Goal: Book appointment/travel/reservation

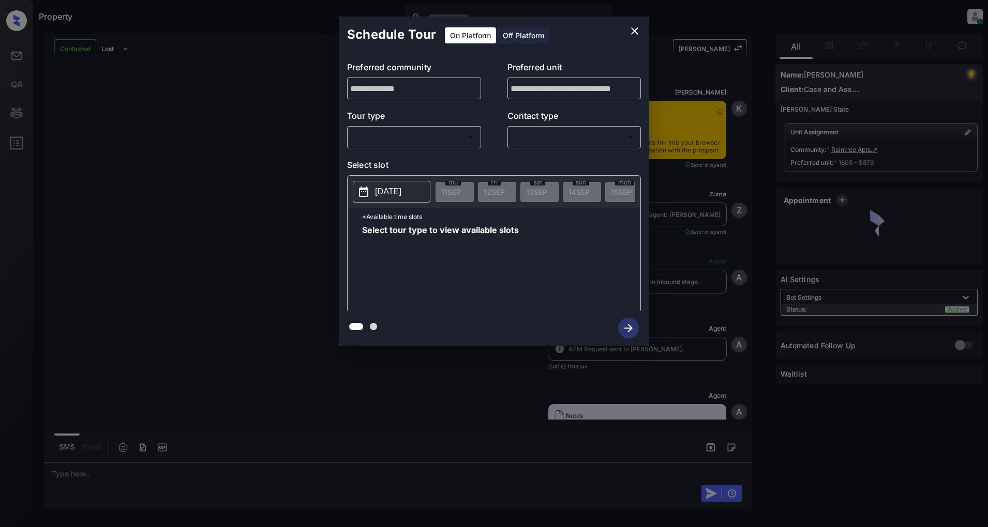
scroll to position [1962, 0]
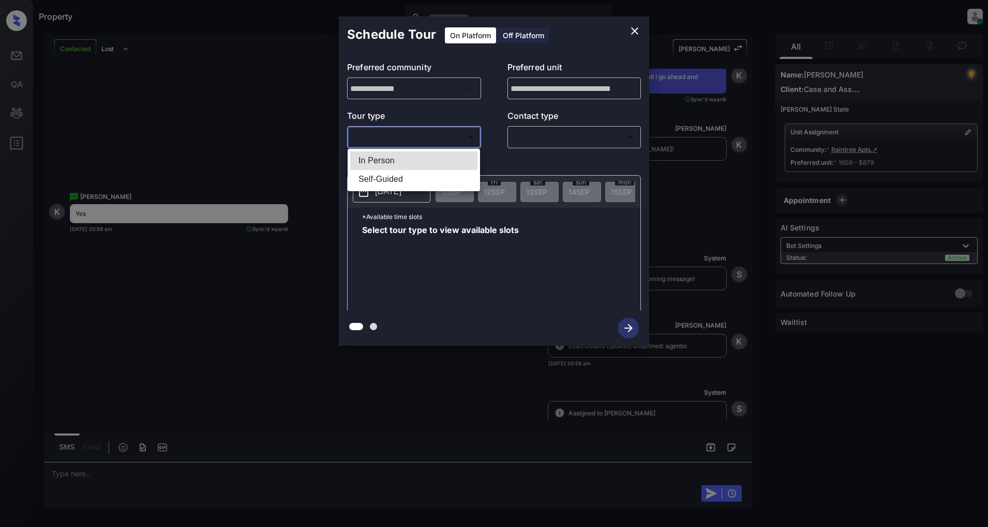
click at [414, 135] on body "Property Patrick Deasis Online Set yourself offline Set yourself on break Profi…" at bounding box center [494, 263] width 988 height 527
click at [375, 163] on li "In Person" at bounding box center [413, 161] width 127 height 19
type input "********"
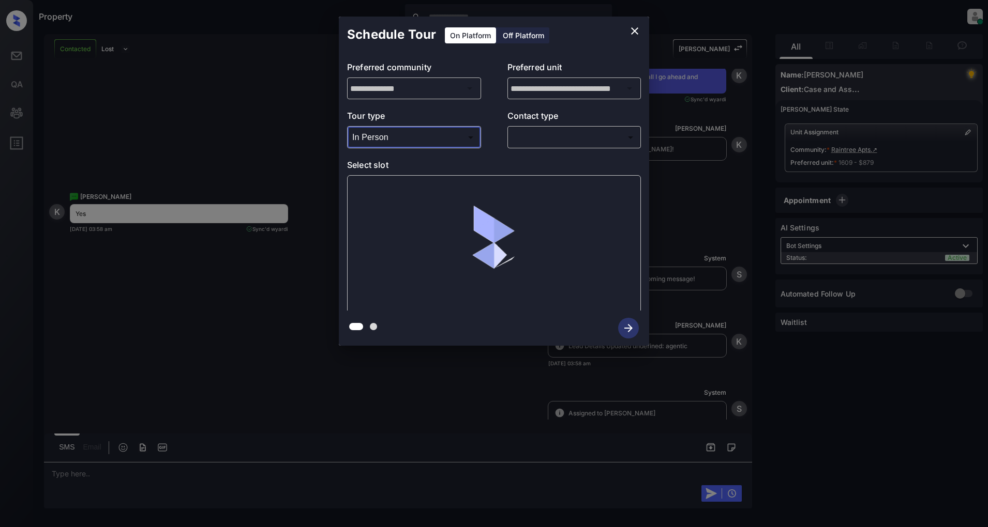
click at [582, 133] on body "Property Patrick Deasis Online Set yourself offline Set yourself on break Profi…" at bounding box center [494, 263] width 988 height 527
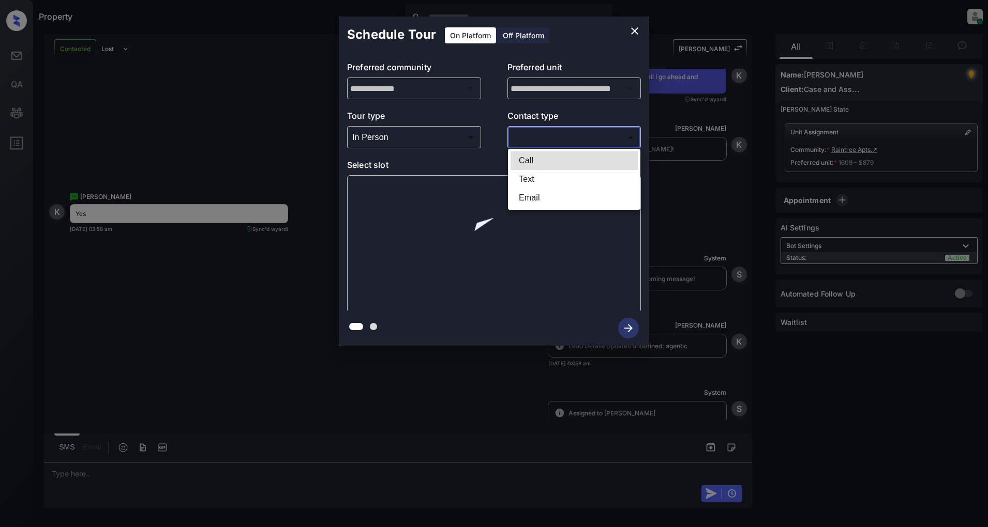
click at [540, 182] on li "Text" at bounding box center [573, 179] width 127 height 19
type input "****"
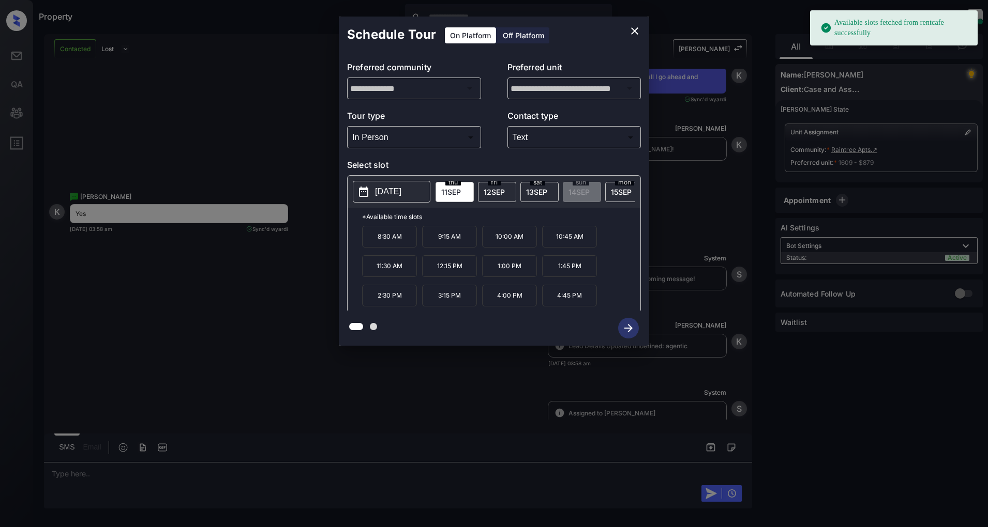
click at [368, 188] on icon at bounding box center [363, 192] width 12 height 12
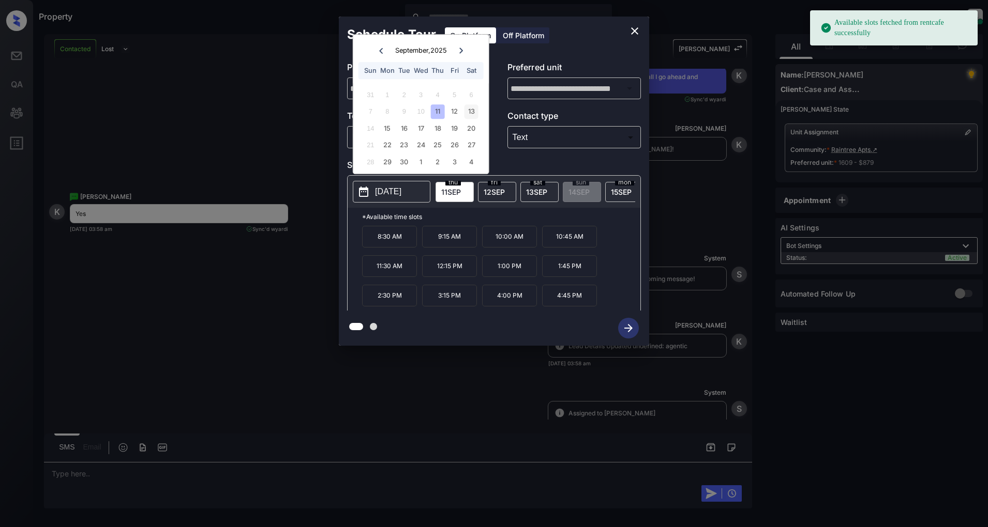
click at [472, 110] on div "13" at bounding box center [471, 112] width 14 height 14
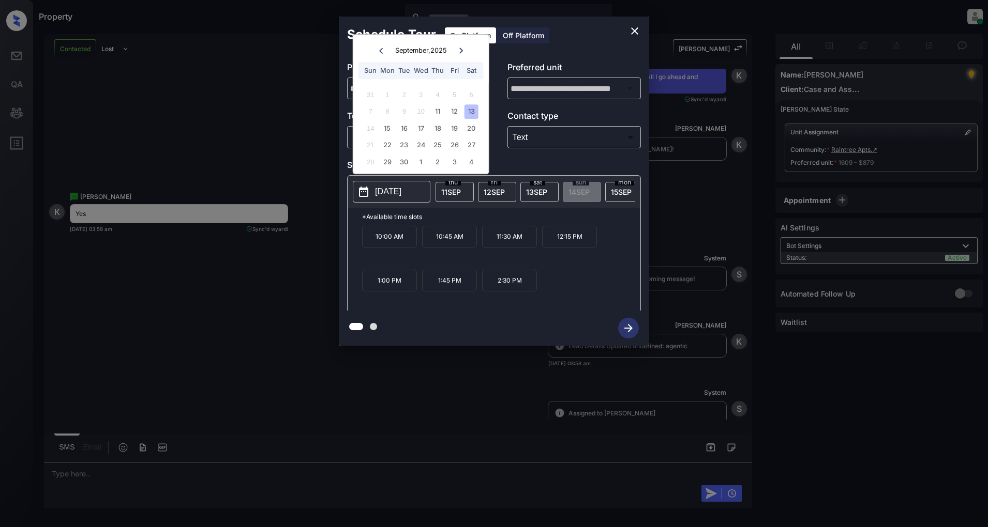
click at [509, 243] on p "11:30 AM" at bounding box center [509, 237] width 55 height 22
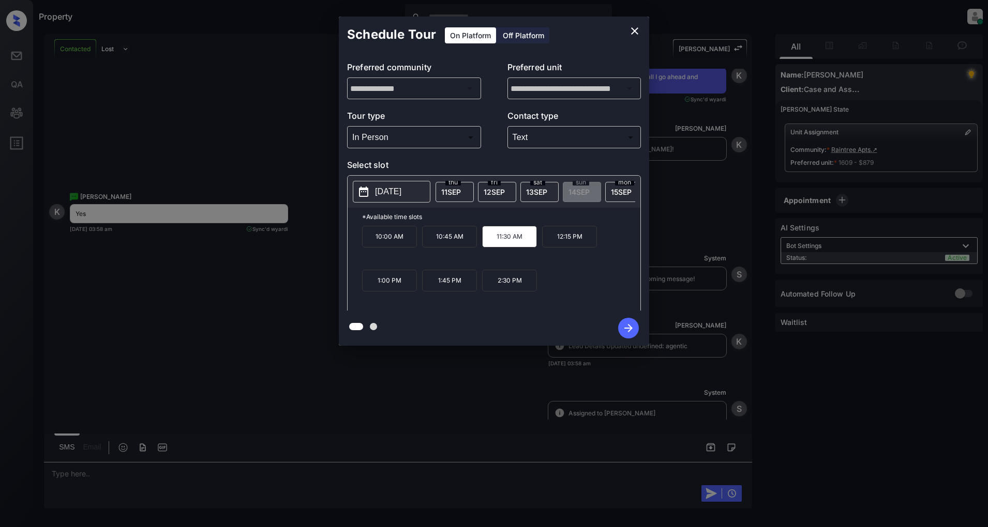
click at [623, 332] on icon "button" at bounding box center [628, 328] width 21 height 21
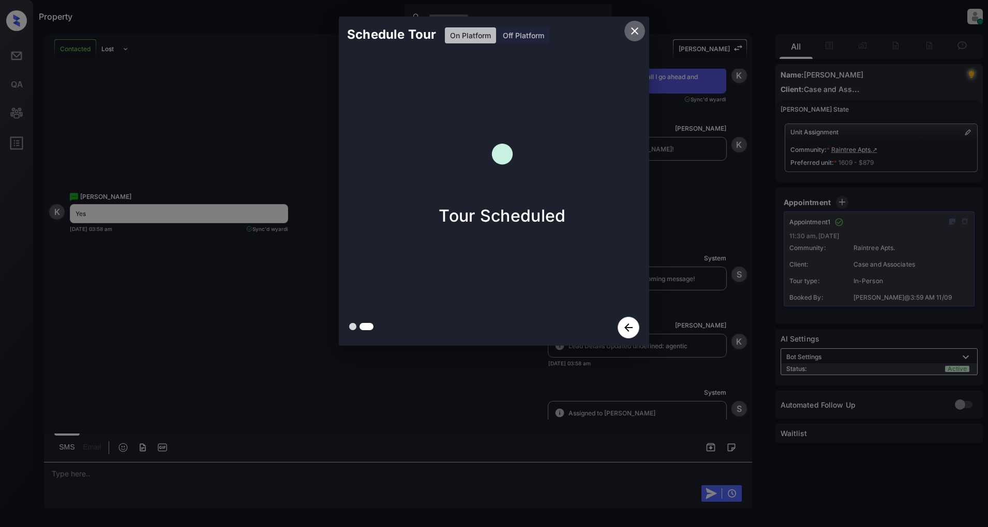
click at [637, 32] on icon "close" at bounding box center [634, 31] width 12 height 12
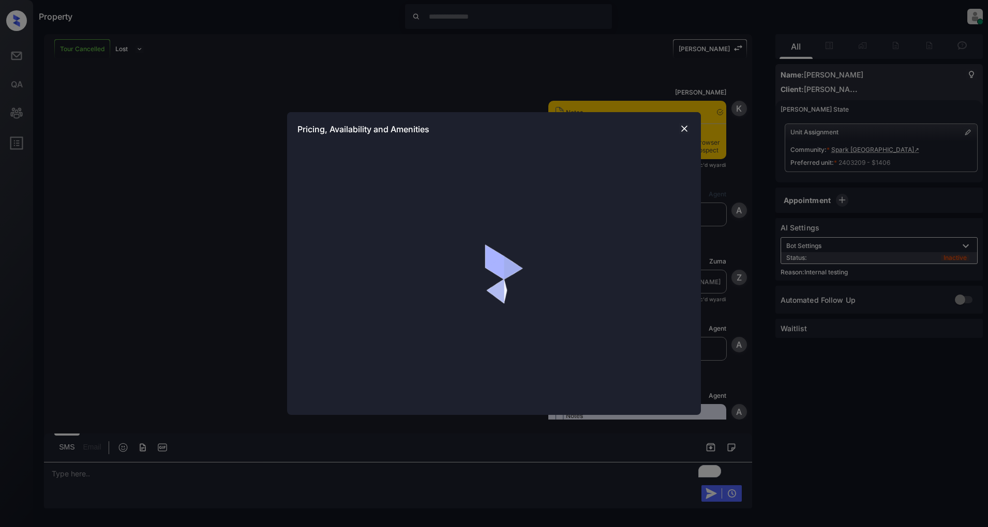
scroll to position [10542, 0]
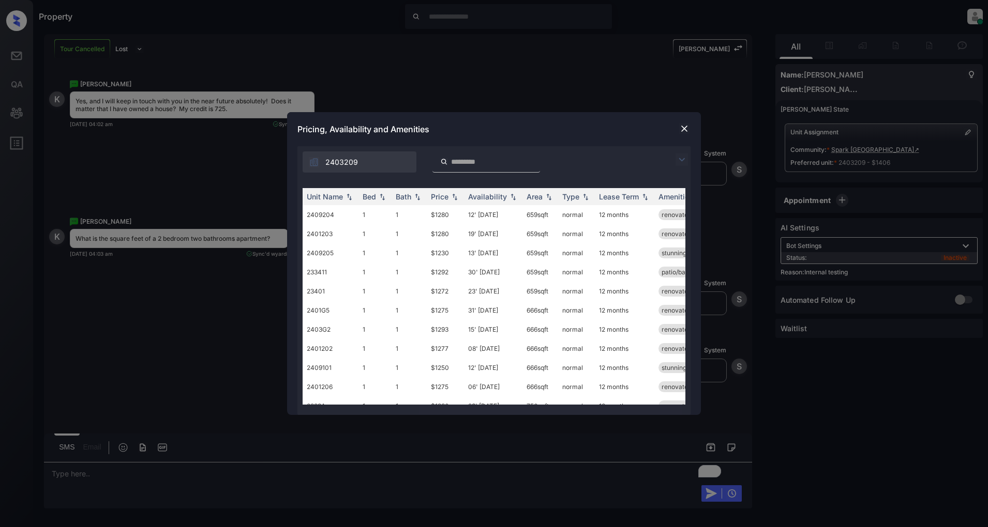
click at [675, 160] on img at bounding box center [681, 160] width 12 height 12
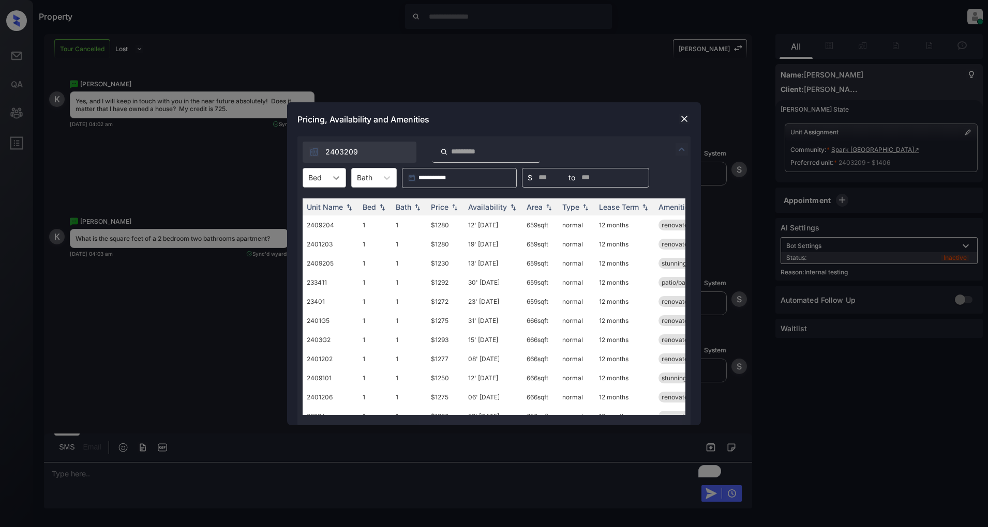
click at [339, 182] on icon at bounding box center [336, 178] width 10 height 10
click at [324, 216] on div "2" at bounding box center [324, 222] width 43 height 19
click at [549, 205] on img at bounding box center [549, 206] width 10 height 7
drag, startPoint x: 550, startPoint y: 224, endPoint x: 523, endPoint y: 226, distance: 27.5
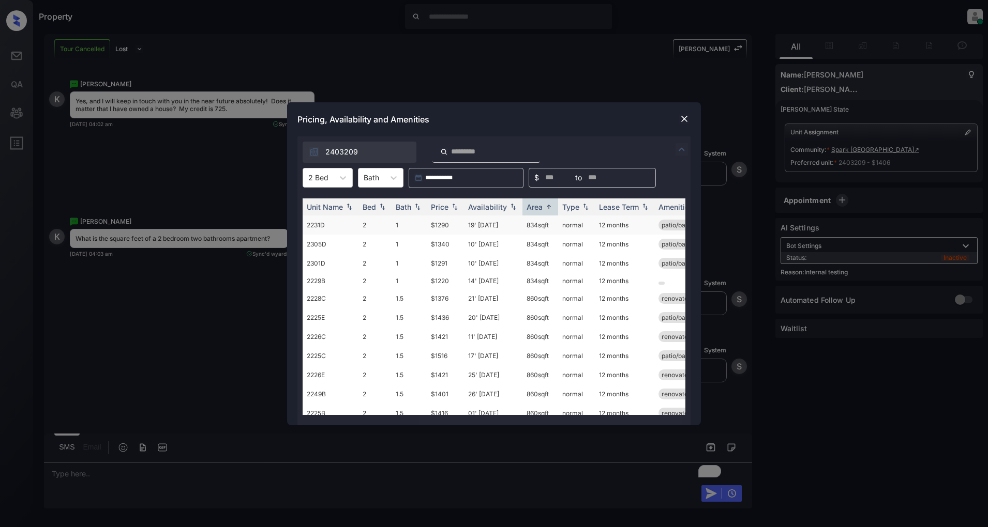
click at [523, 226] on td "834 sqft" at bounding box center [540, 225] width 36 height 19
copy td "834 sqft"
click at [547, 208] on img at bounding box center [549, 207] width 10 height 8
click at [545, 204] on img at bounding box center [549, 206] width 10 height 7
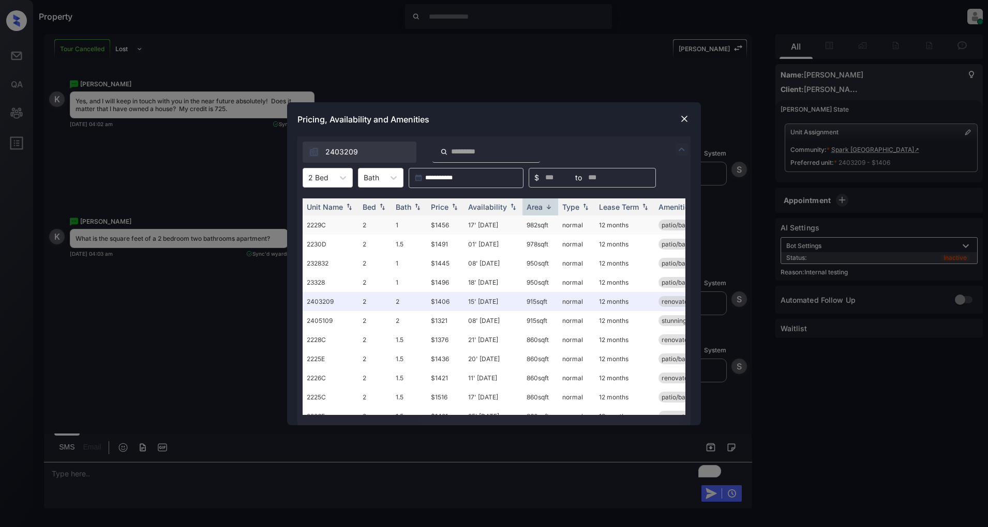
click at [558, 221] on td "normal" at bounding box center [576, 225] width 37 height 19
drag, startPoint x: 557, startPoint y: 221, endPoint x: 519, endPoint y: 221, distance: 37.8
click at [519, 221] on tr "2229C 2 1 $1456 17' Oct 25 982 sqft normal 12 months patio/balcony renovated" at bounding box center [573, 225] width 540 height 19
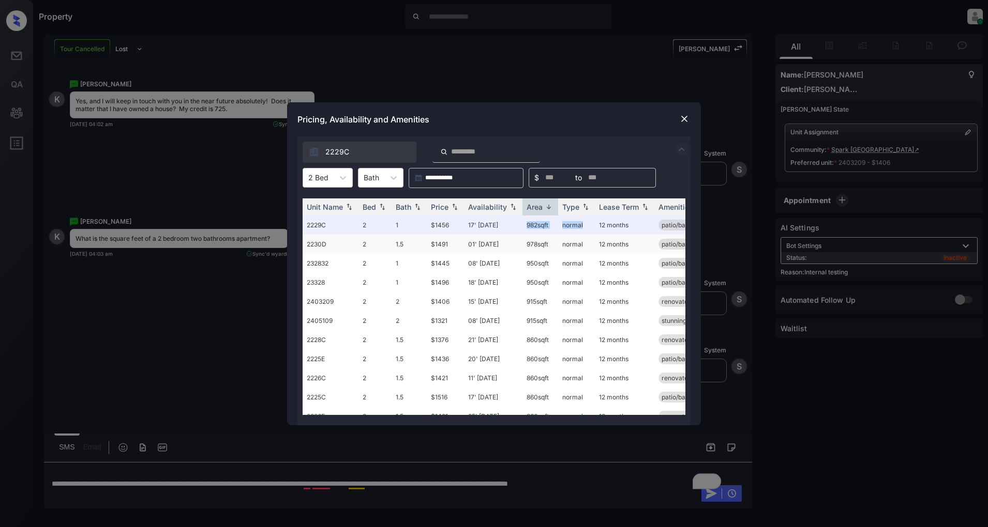
copy tr "982 sqft normal"
click at [682, 117] on img at bounding box center [684, 119] width 10 height 10
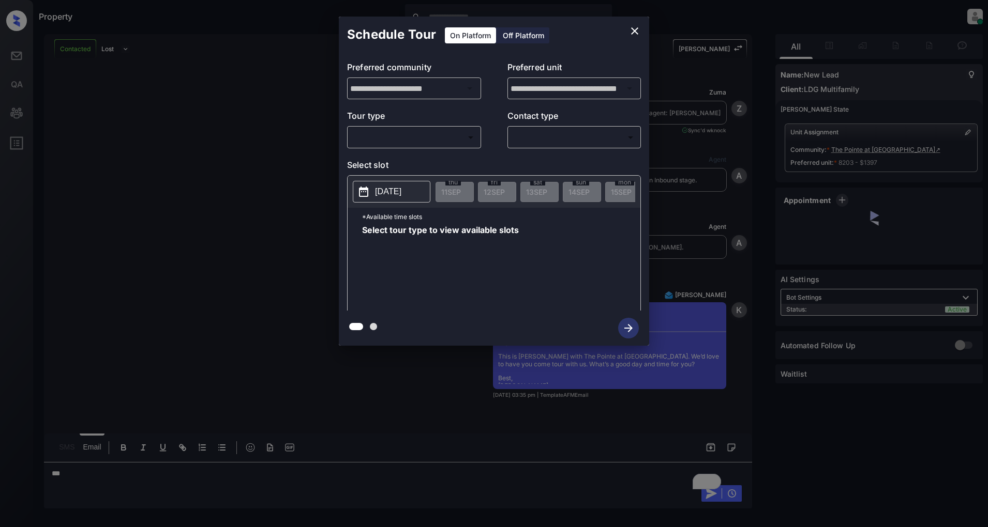
scroll to position [3431, 0]
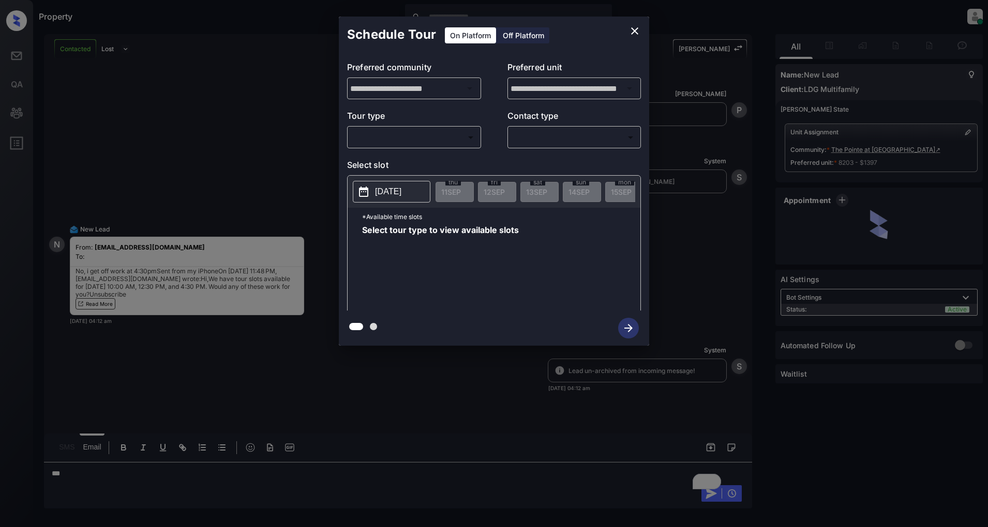
click at [384, 141] on body "Property Patrick Deasis Online Set yourself offline Set yourself on break Profi…" at bounding box center [494, 263] width 988 height 527
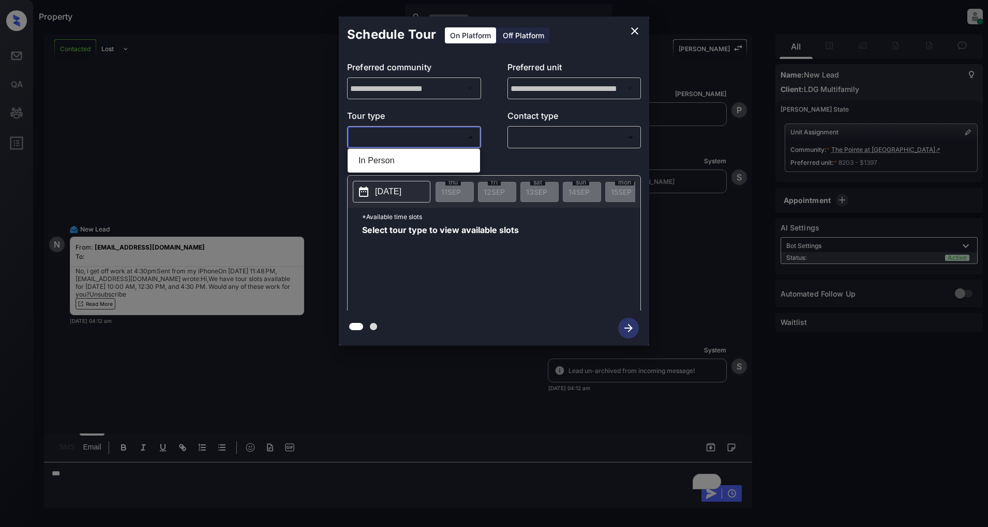
click at [391, 158] on li "In Person" at bounding box center [413, 161] width 127 height 19
type input "********"
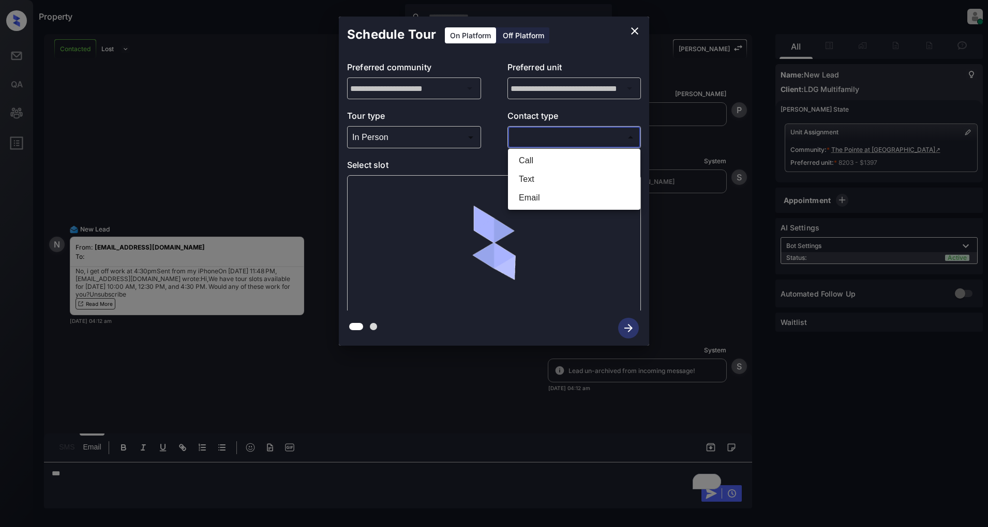
click at [587, 143] on body "Property Patrick Deasis Online Set yourself offline Set yourself on break Profi…" at bounding box center [494, 263] width 988 height 527
click at [551, 170] on li "Text" at bounding box center [573, 179] width 127 height 19
type input "****"
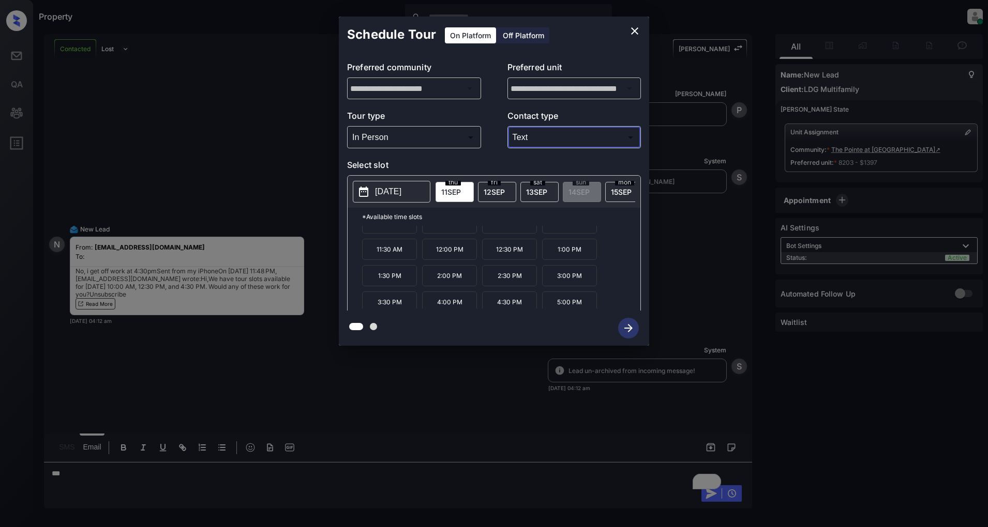
scroll to position [18, 0]
drag, startPoint x: 590, startPoint y: 303, endPoint x: 546, endPoint y: 301, distance: 44.5
click at [546, 301] on p "5:00 PM" at bounding box center [569, 298] width 55 height 21
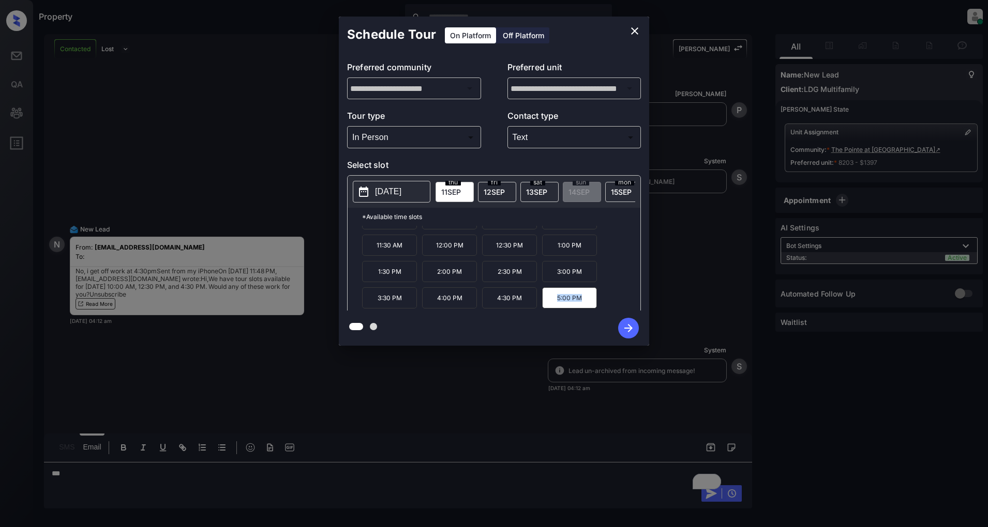
copy p "5:00 PM"
click at [259, 337] on div "**********" at bounding box center [494, 181] width 988 height 363
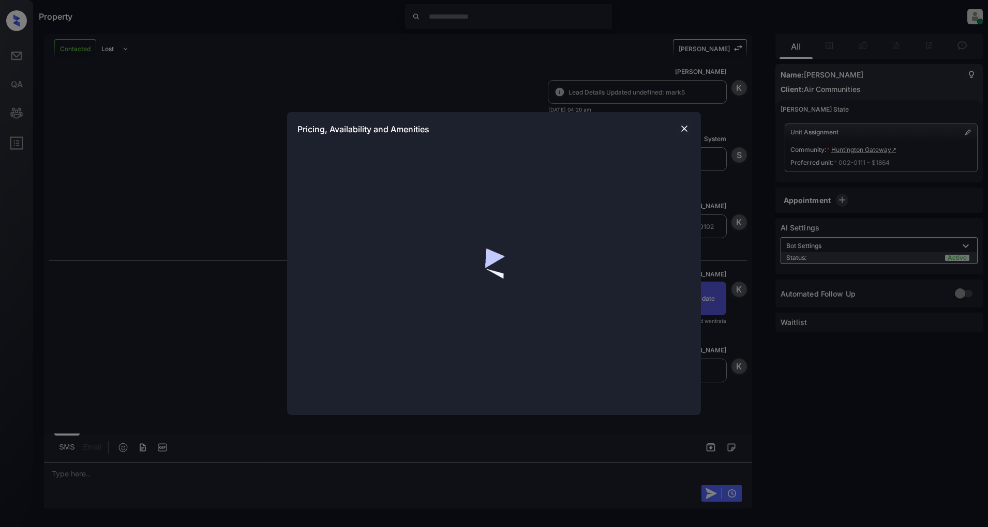
scroll to position [1508, 0]
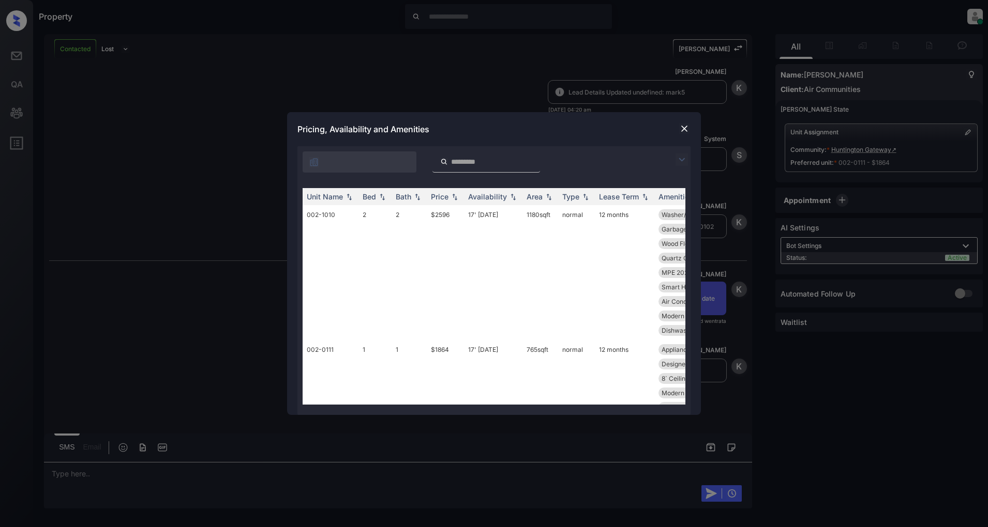
click at [682, 158] on img at bounding box center [681, 160] width 12 height 12
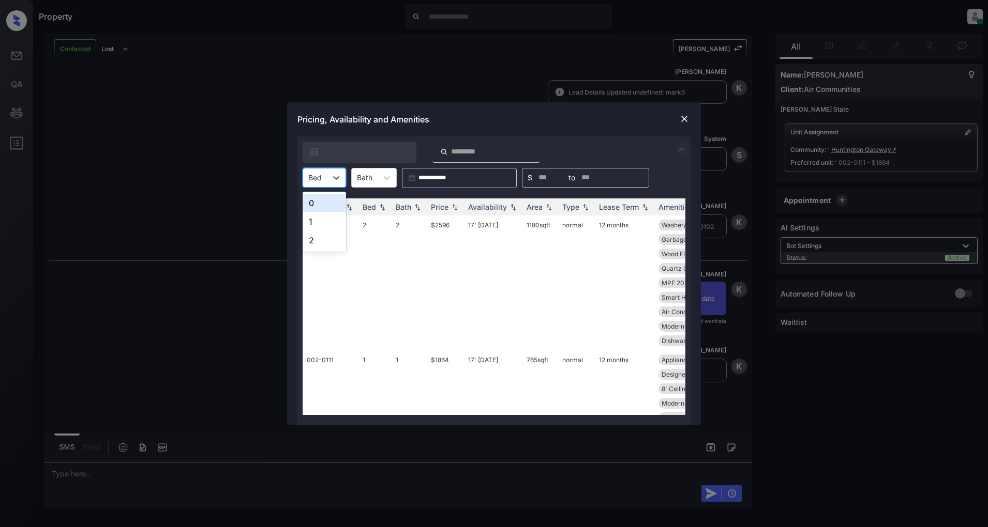
click at [326, 172] on div "Bed" at bounding box center [315, 177] width 24 height 15
click at [318, 204] on div "0" at bounding box center [324, 203] width 43 height 19
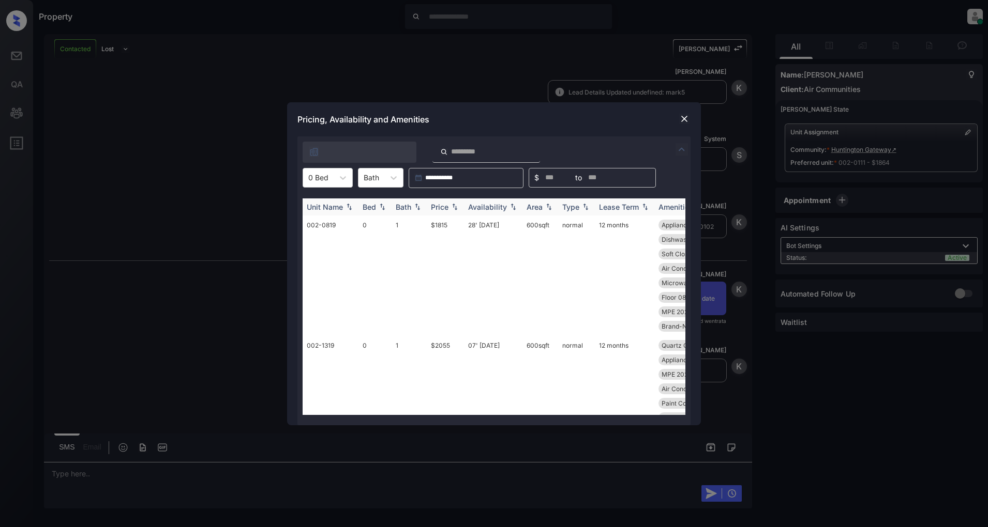
click at [455, 210] on div "Price" at bounding box center [445, 207] width 29 height 9
drag, startPoint x: 454, startPoint y: 222, endPoint x: 376, endPoint y: 225, distance: 78.2
click at [376, 225] on tr "002-0819 0 1 $1815 28' Jul 25 600 sqft normal 12 months Appliances Stai... Pain…" at bounding box center [573, 276] width 540 height 120
copy tr "1 $1815"
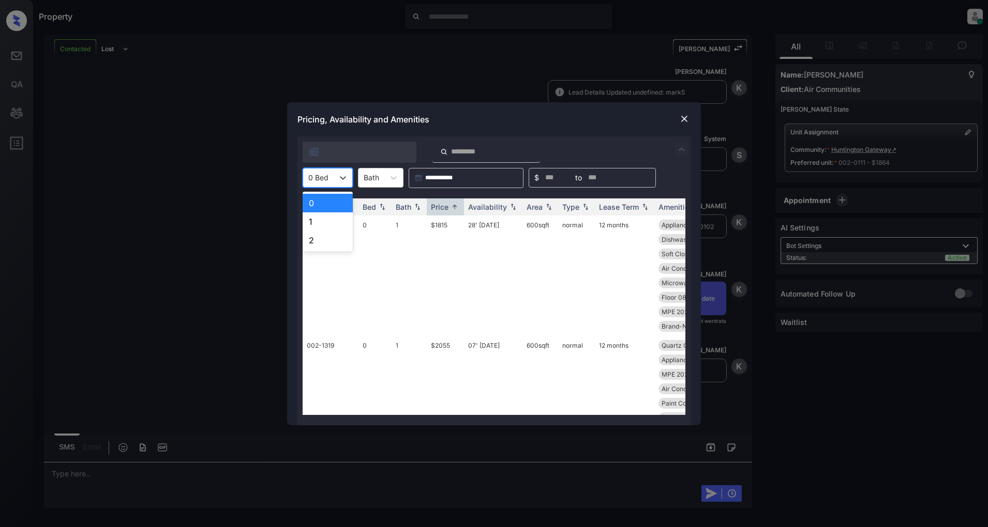
click at [321, 183] on div at bounding box center [318, 177] width 20 height 11
click at [313, 238] on div "2" at bounding box center [328, 240] width 50 height 19
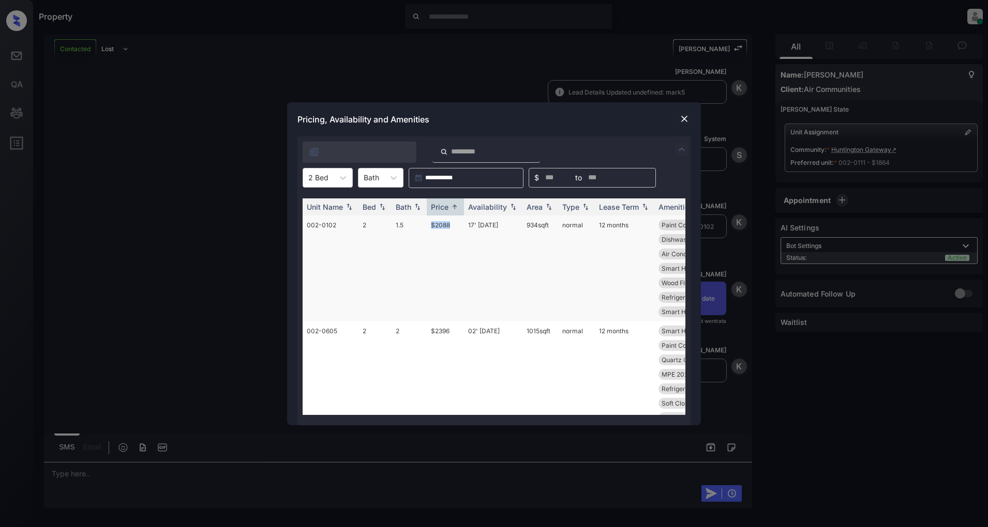
drag, startPoint x: 456, startPoint y: 224, endPoint x: 427, endPoint y: 227, distance: 28.5
click at [427, 227] on td "$2088" at bounding box center [445, 269] width 37 height 106
copy td "$2088"
click at [435, 206] on div "Price" at bounding box center [440, 207] width 18 height 9
click at [450, 204] on img at bounding box center [454, 206] width 10 height 7
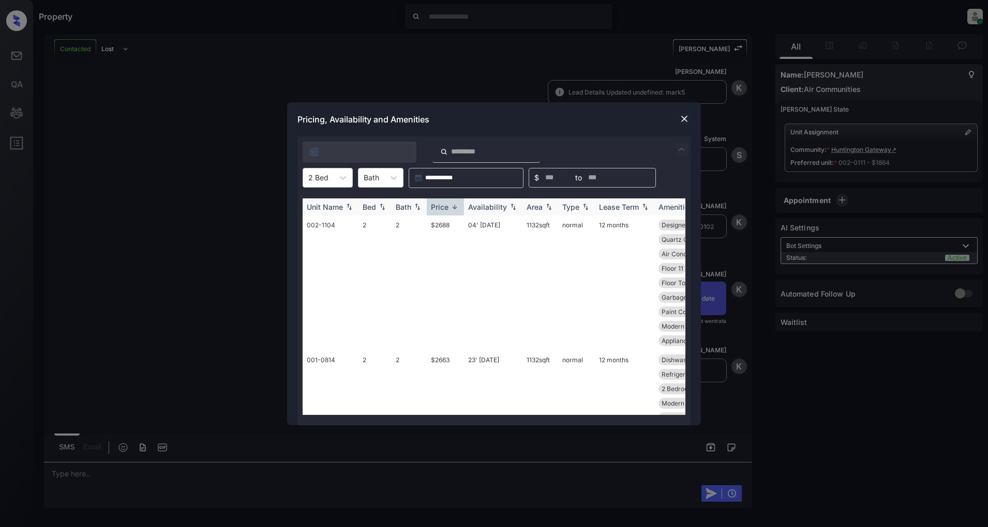
click at [455, 208] on img at bounding box center [454, 207] width 10 height 8
click at [681, 116] on img at bounding box center [684, 119] width 10 height 10
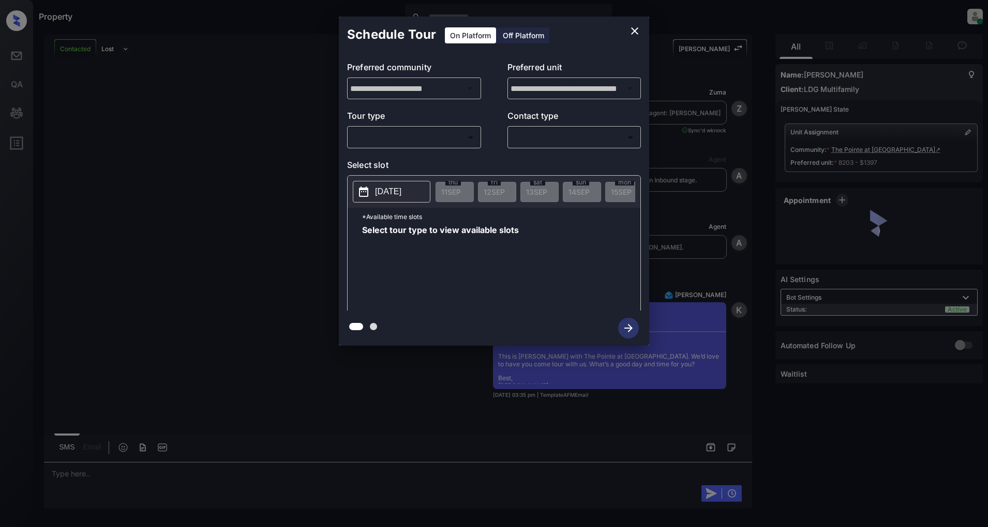
scroll to position [4166, 0]
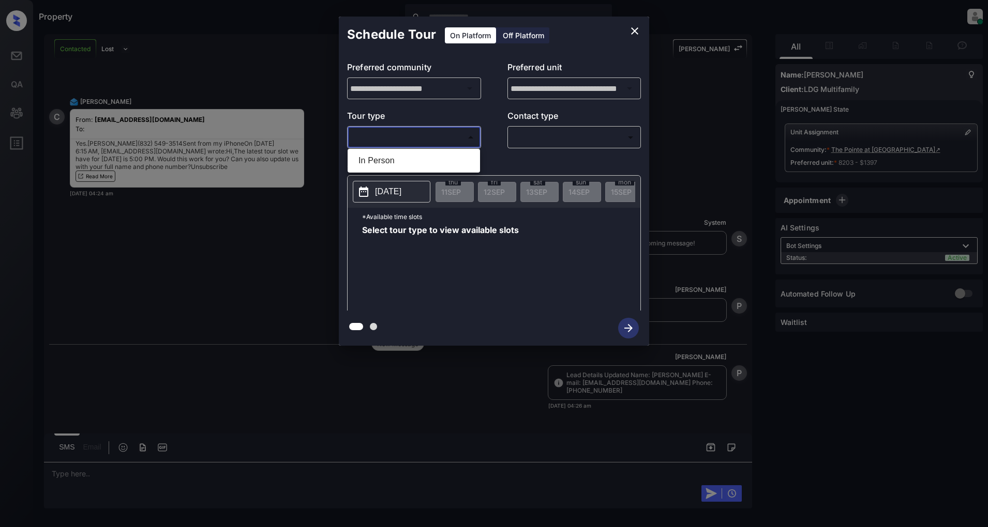
click at [414, 140] on body "Property Patrick Deasis Online Set yourself offline Set yourself on break Profi…" at bounding box center [494, 263] width 988 height 527
click at [397, 159] on li "In Person" at bounding box center [413, 161] width 127 height 19
type input "********"
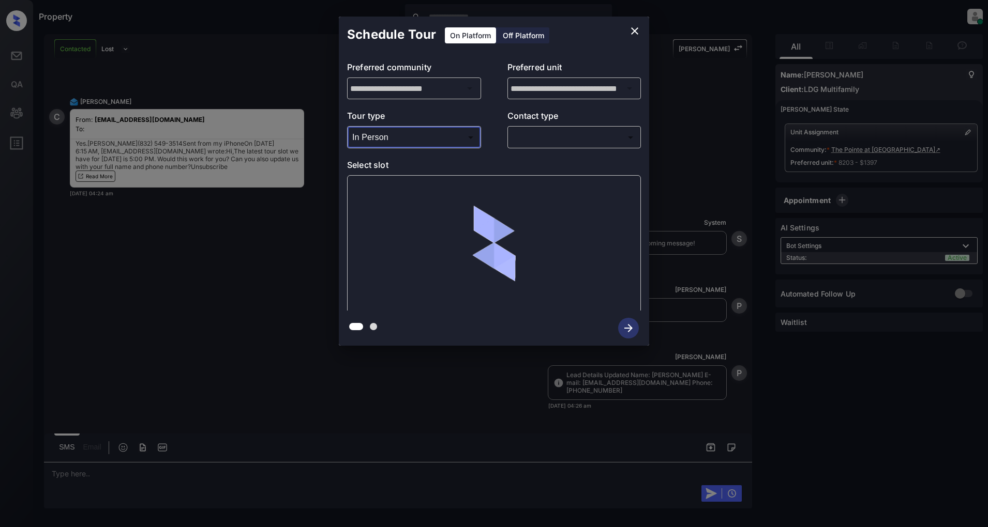
click at [519, 144] on body "Property Patrick Deasis Online Set yourself offline Set yourself on break Profi…" at bounding box center [494, 263] width 988 height 527
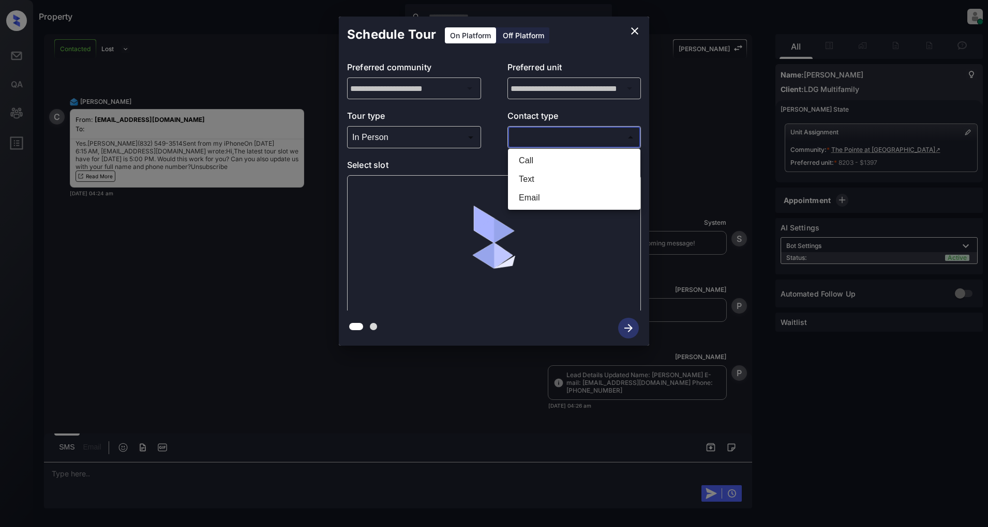
click at [536, 180] on li "Text" at bounding box center [573, 179] width 127 height 19
type input "****"
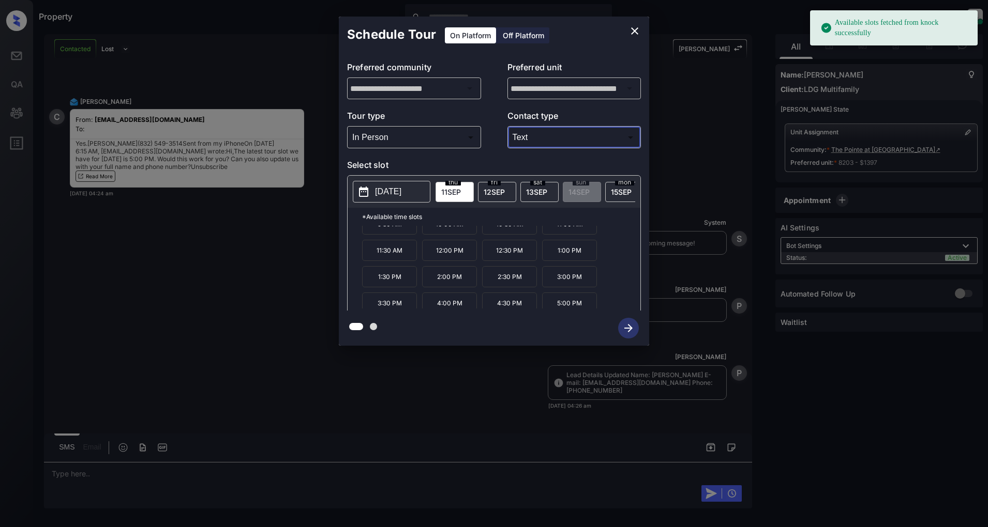
scroll to position [18, 0]
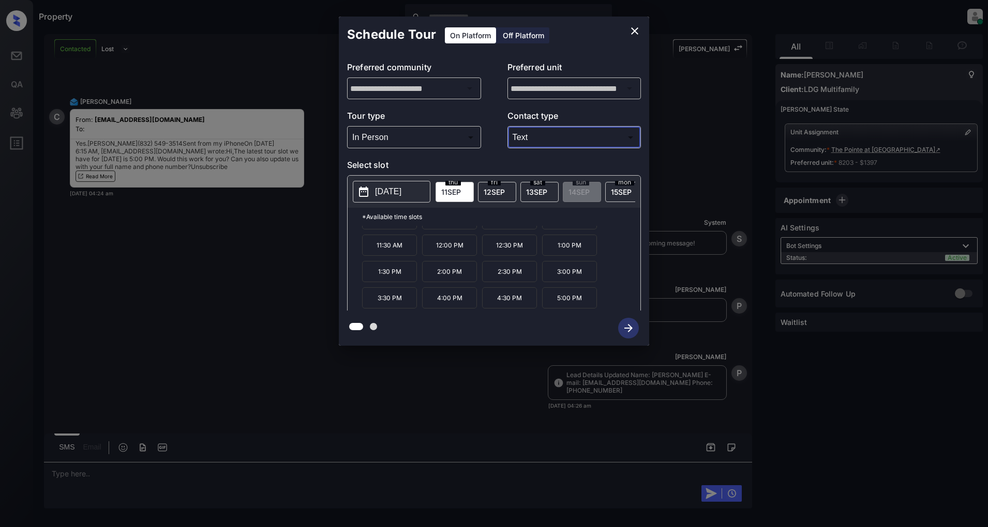
click at [562, 302] on p "5:00 PM" at bounding box center [569, 298] width 55 height 21
click at [631, 335] on icon "button" at bounding box center [628, 328] width 21 height 21
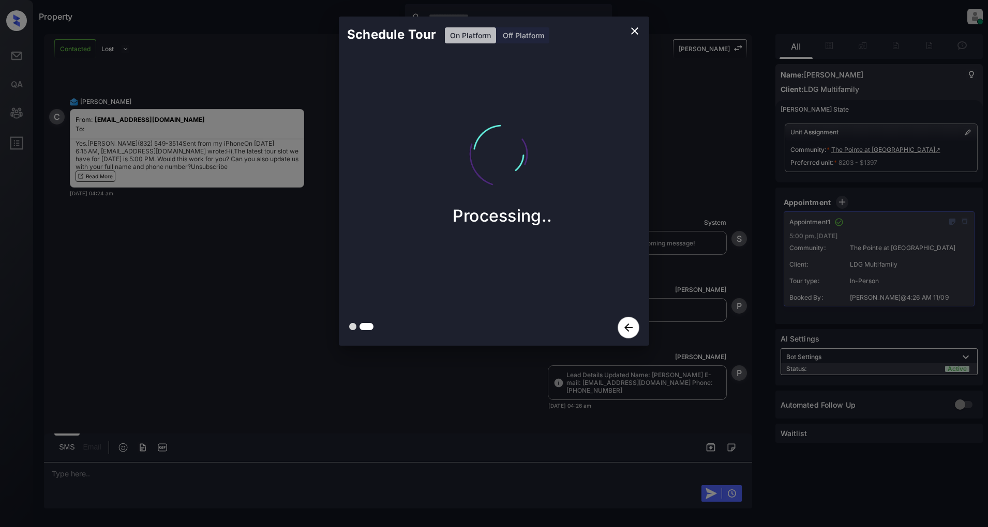
click at [633, 27] on icon "close" at bounding box center [634, 31] width 12 height 12
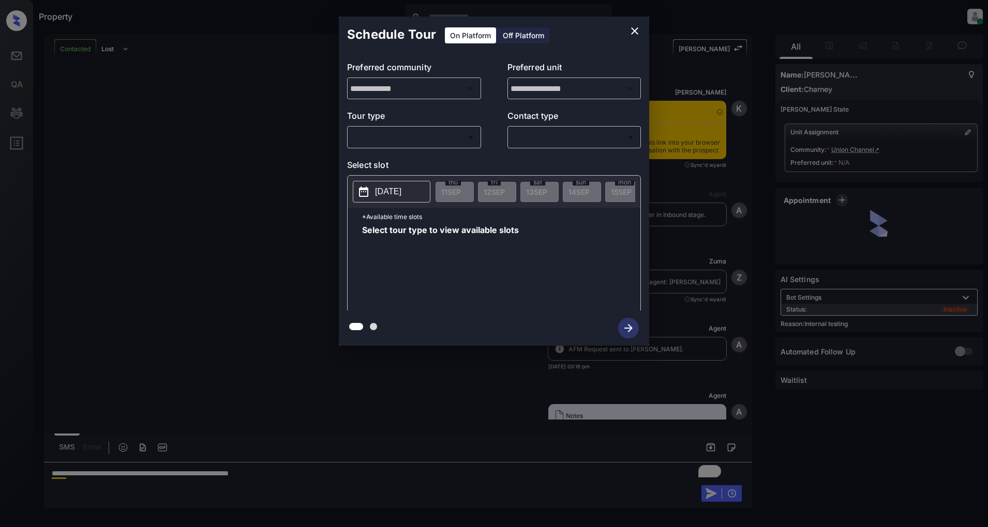
scroll to position [1676, 0]
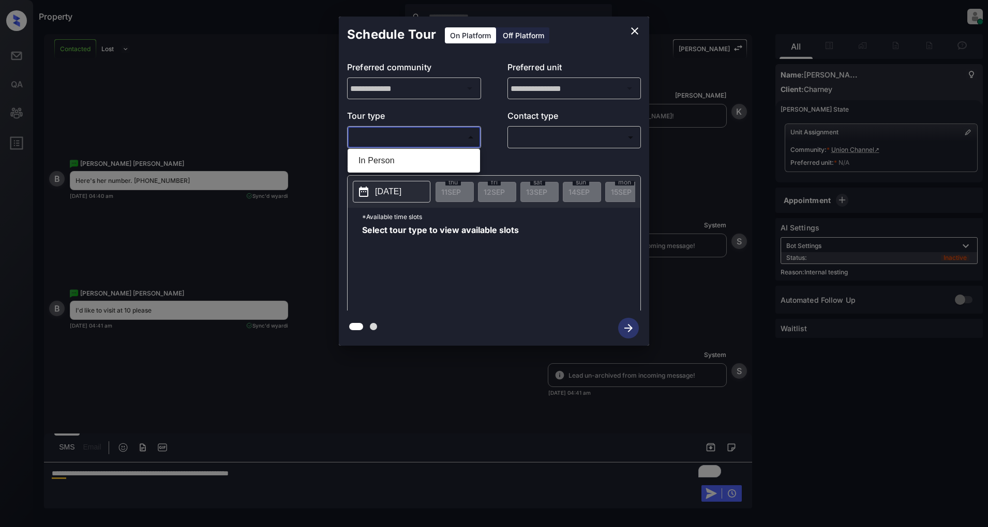
click at [403, 140] on body "Property Patrick Deasis Online Set yourself offline Set yourself on break Profi…" at bounding box center [494, 263] width 988 height 527
click at [391, 162] on li "In Person" at bounding box center [413, 161] width 127 height 19
type input "********"
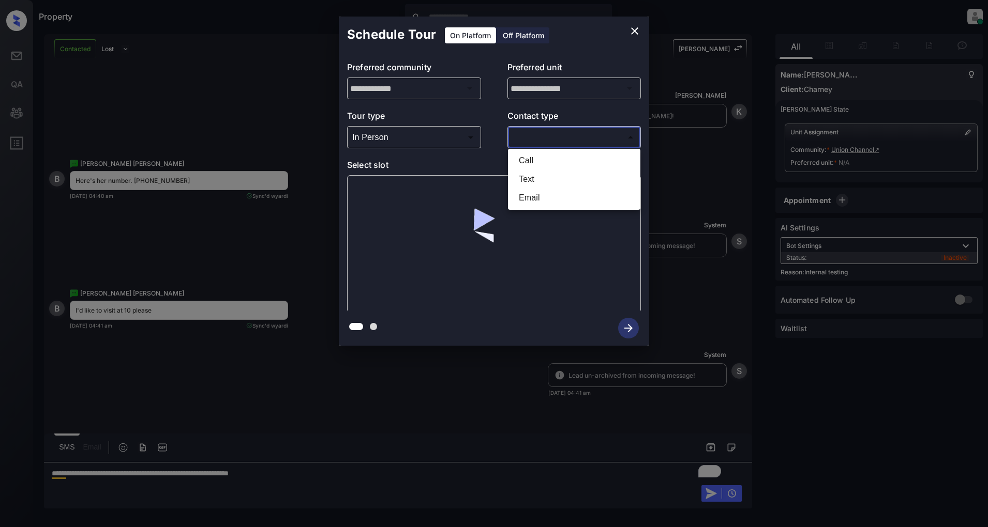
click at [511, 143] on body "Property Patrick Deasis Online Set yourself offline Set yourself on break Profi…" at bounding box center [494, 263] width 988 height 527
click at [536, 176] on li "Text" at bounding box center [573, 179] width 127 height 19
type input "****"
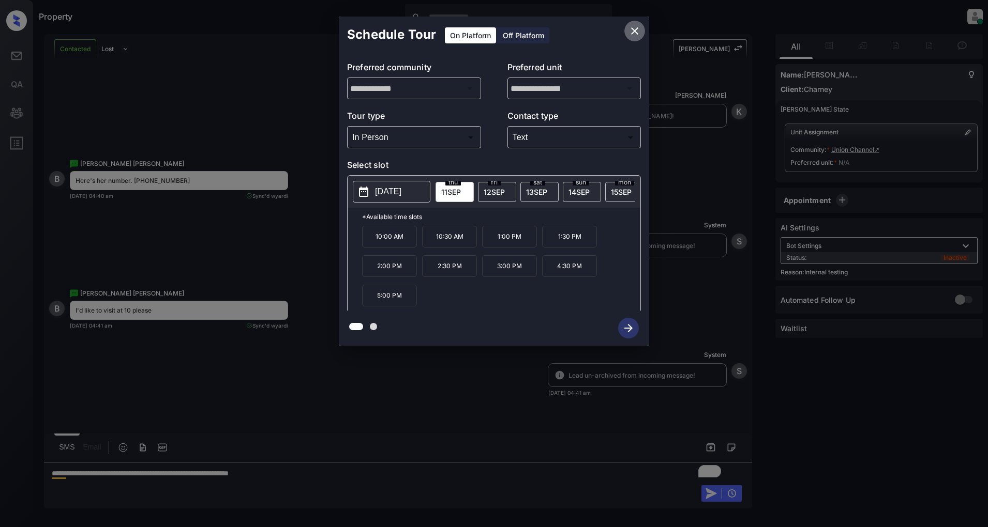
click at [633, 29] on icon "close" at bounding box center [634, 30] width 7 height 7
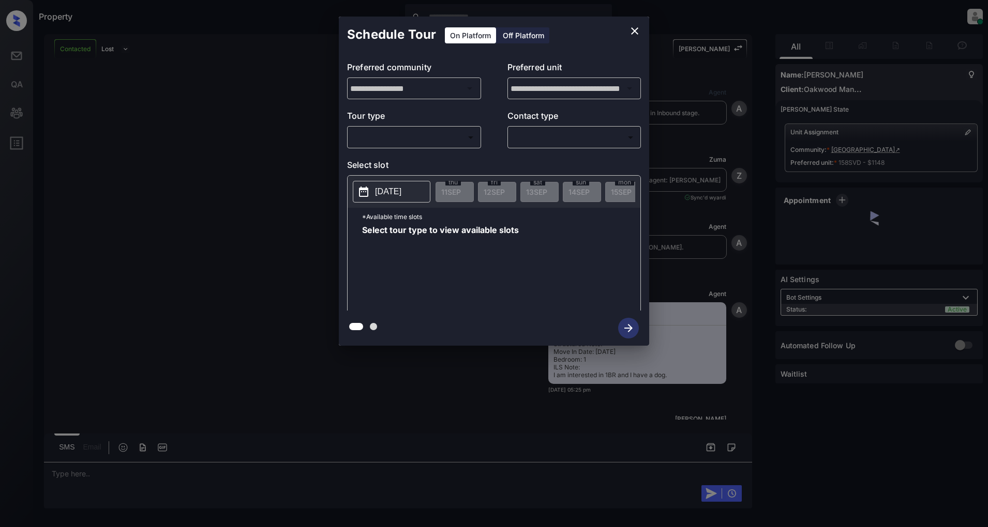
scroll to position [1436, 0]
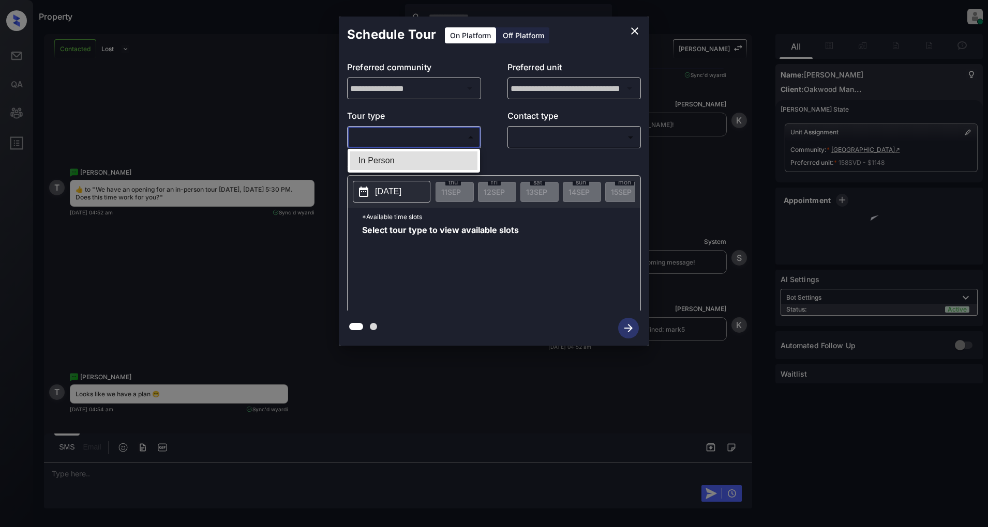
click at [428, 129] on body "Property Patrick Deasis Online Set yourself offline Set yourself on break Profi…" at bounding box center [494, 263] width 988 height 527
click at [406, 160] on li "In Person" at bounding box center [413, 161] width 127 height 19
type input "********"
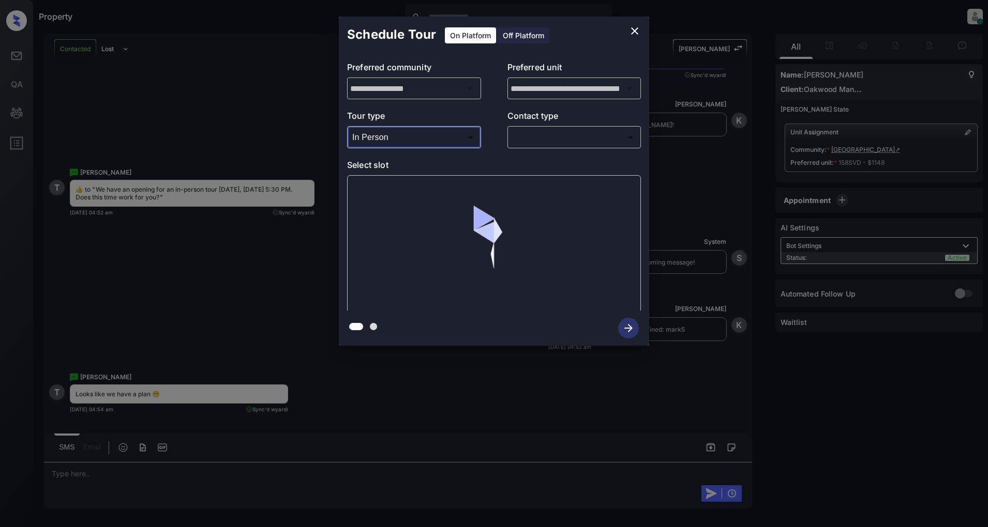
click at [524, 137] on body "Property [PERSON_NAME] Online Set yourself offline Set yourself on break Profil…" at bounding box center [494, 263] width 988 height 527
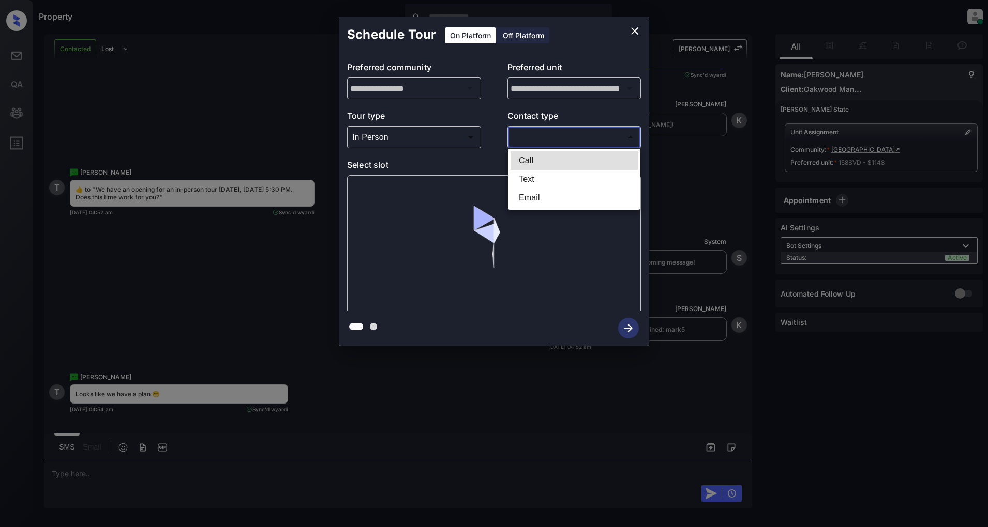
click at [540, 177] on li "Text" at bounding box center [573, 179] width 127 height 19
type input "****"
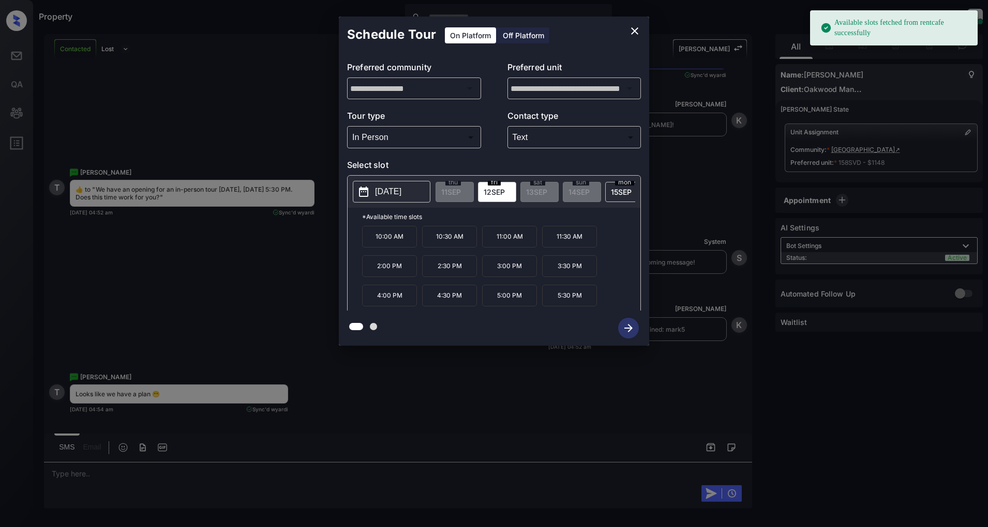
click at [389, 188] on p "[DATE]" at bounding box center [388, 192] width 26 height 12
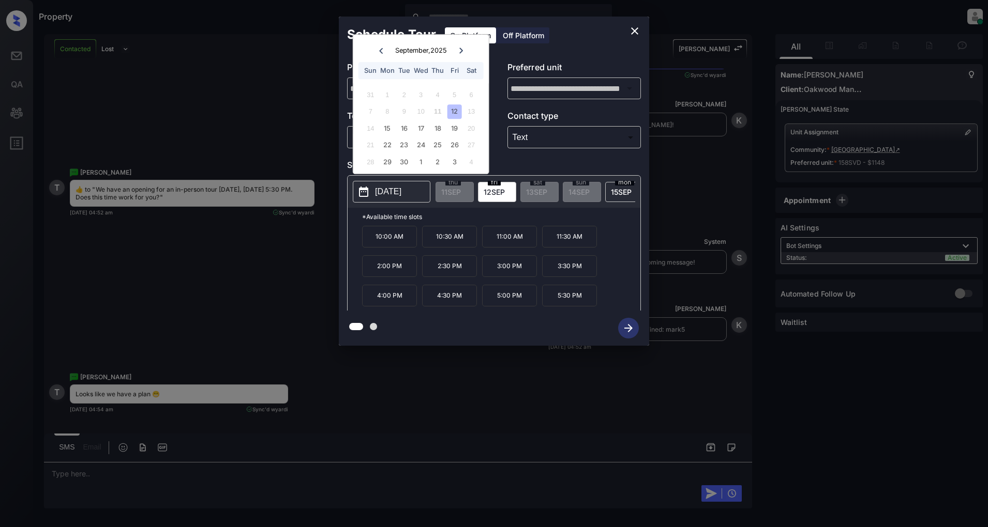
click at [259, 301] on div "**********" at bounding box center [494, 181] width 988 height 363
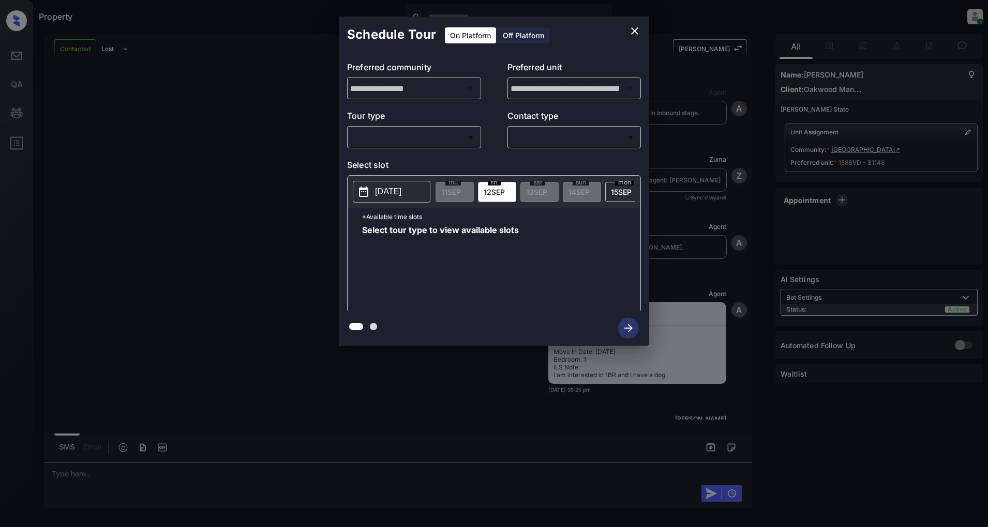
scroll to position [1608, 0]
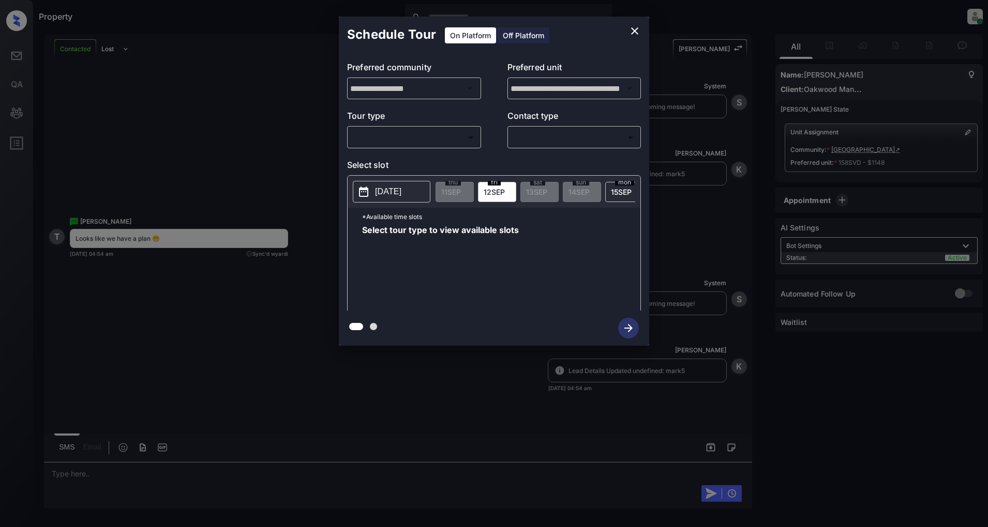
click at [409, 132] on body "Property [PERSON_NAME] Online Set yourself offline Set yourself on break Profil…" at bounding box center [494, 263] width 988 height 527
click at [394, 158] on li "In Person" at bounding box center [413, 161] width 127 height 19
type input "********"
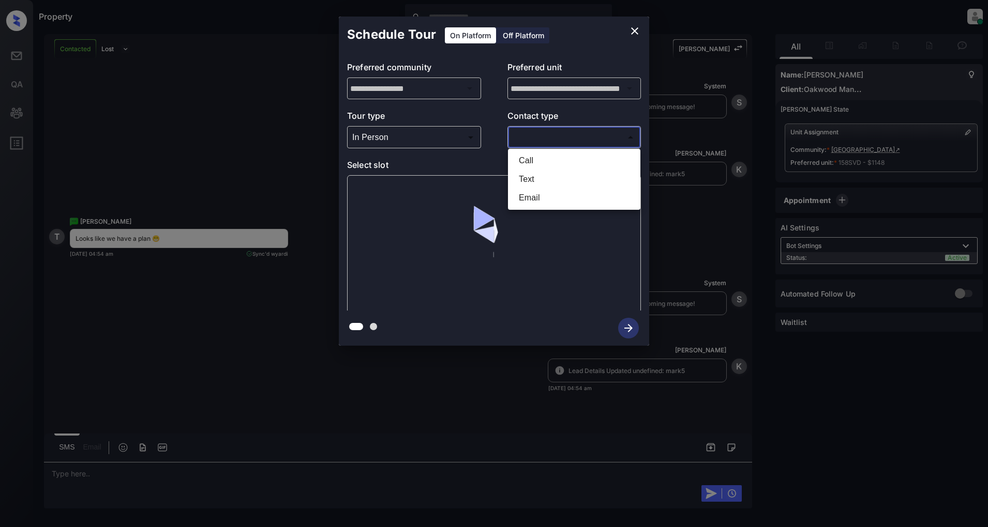
click at [542, 132] on body "Property Patrick Deasis Online Set yourself offline Set yourself on break Profi…" at bounding box center [494, 263] width 988 height 527
click at [534, 173] on li "Text" at bounding box center [573, 179] width 127 height 19
type input "****"
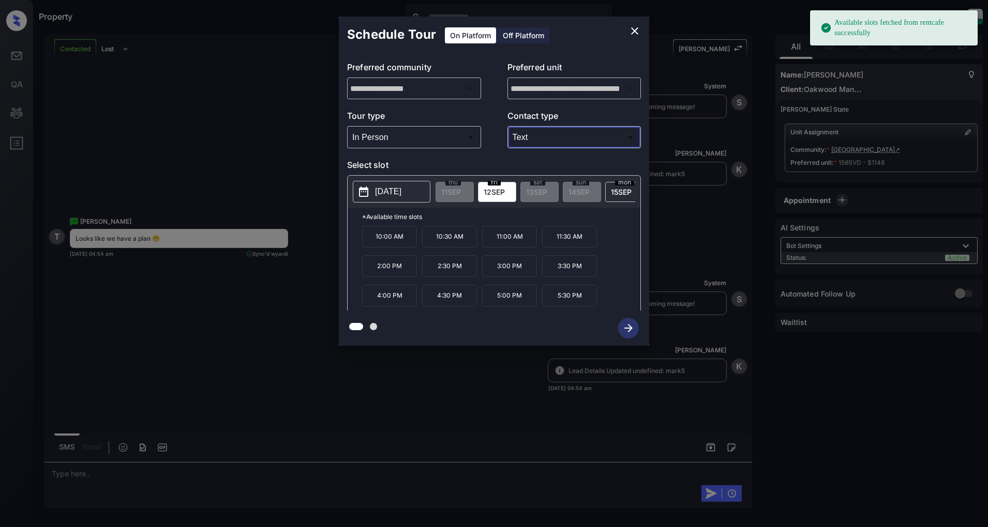
click at [399, 188] on p "2025-09-12" at bounding box center [388, 192] width 26 height 12
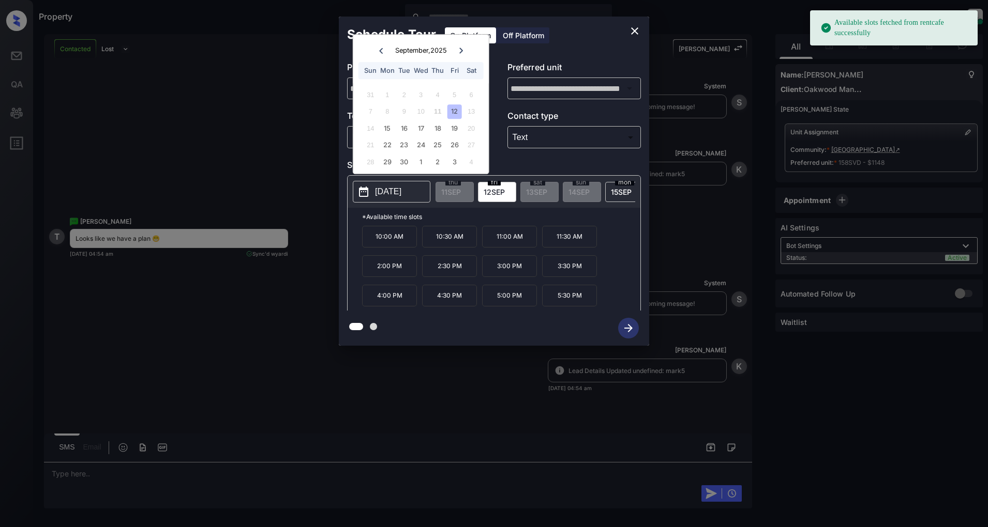
click at [453, 114] on div "12" at bounding box center [454, 112] width 14 height 14
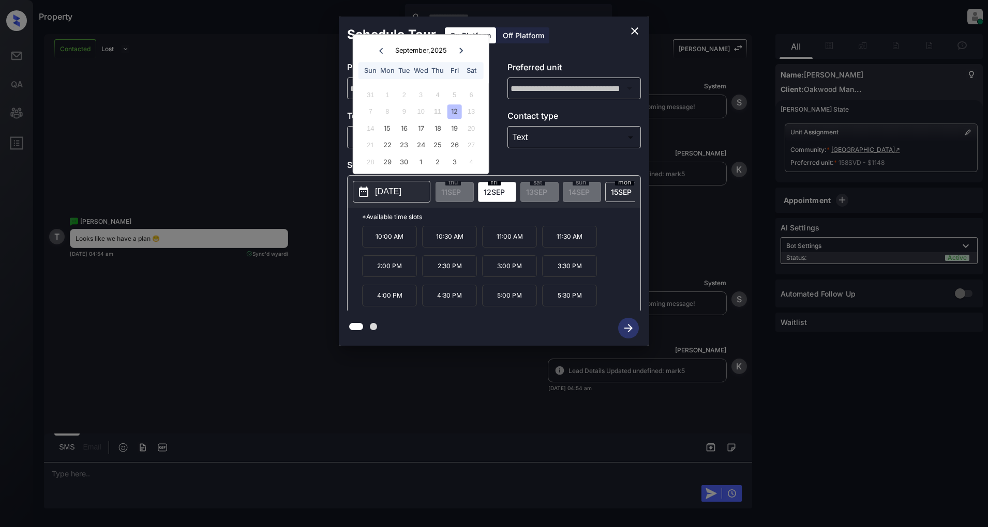
click at [562, 303] on p "5:30 PM" at bounding box center [569, 296] width 55 height 22
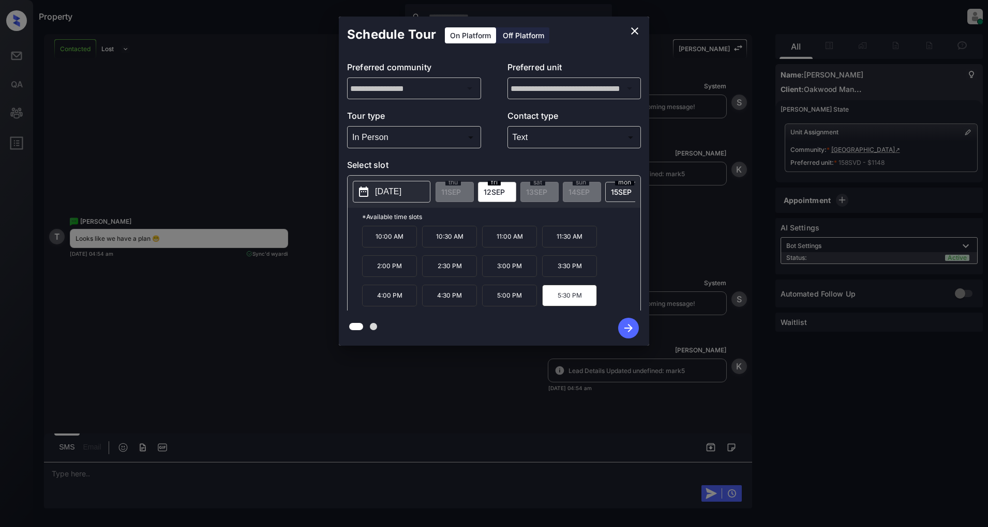
click at [631, 337] on icon "button" at bounding box center [628, 328] width 21 height 21
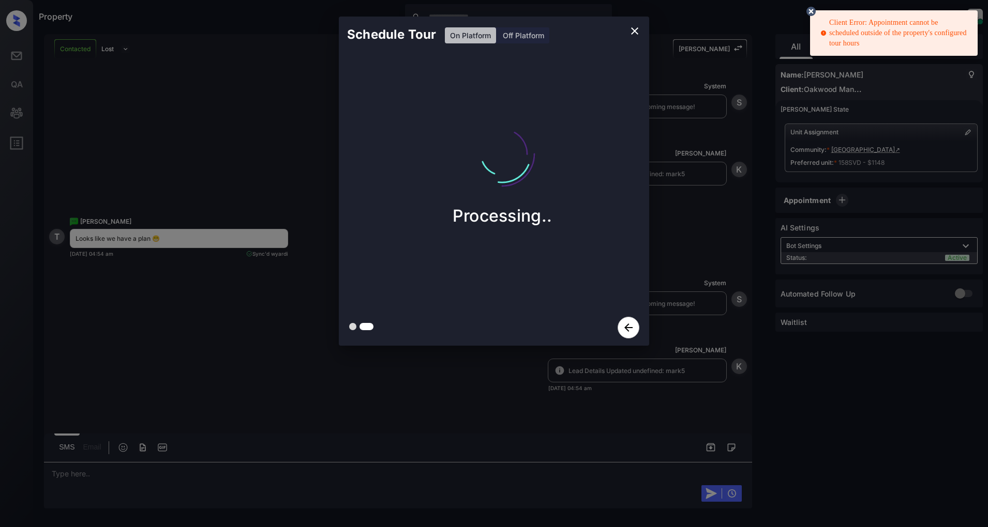
click at [635, 32] on icon "close" at bounding box center [634, 30] width 7 height 7
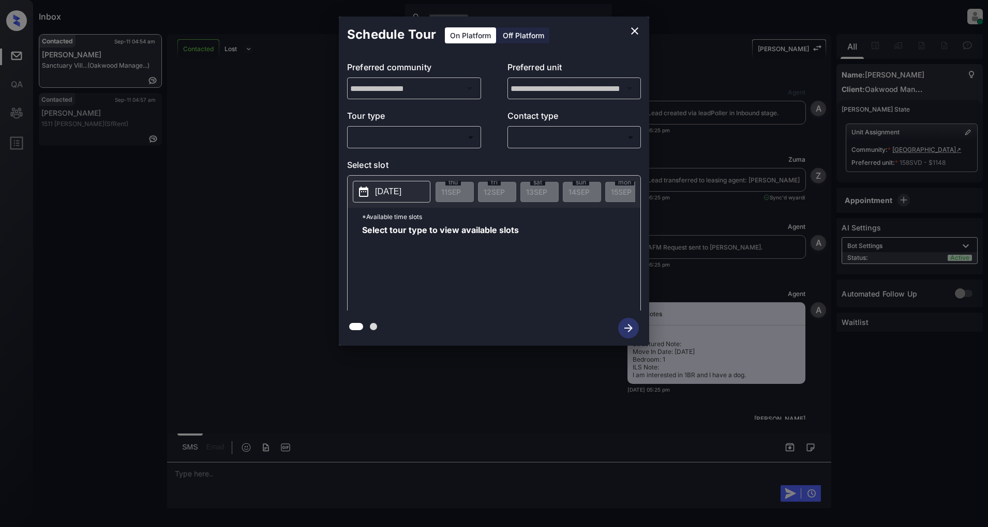
scroll to position [1608, 0]
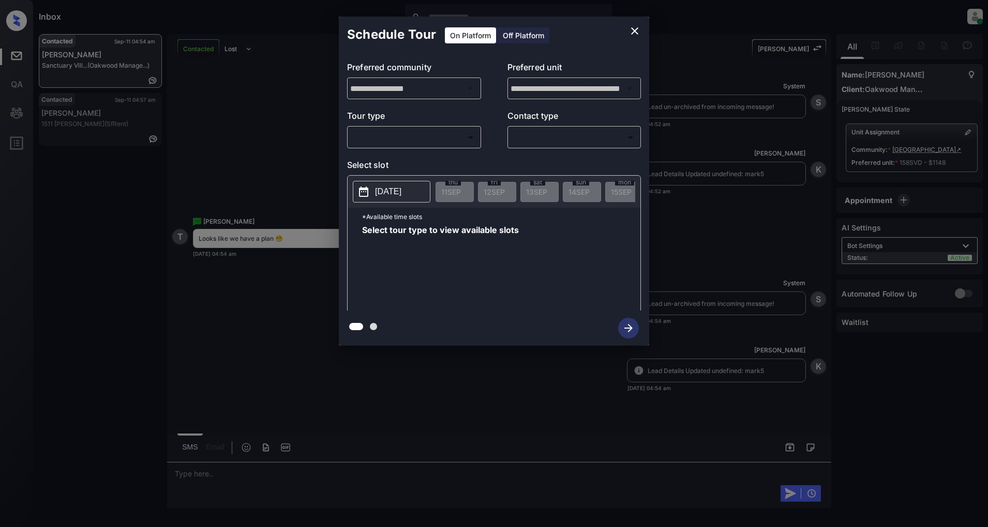
click at [455, 137] on body "Inbox Patrick Deasis Online Set yourself offline Set yourself on break Profile …" at bounding box center [494, 263] width 988 height 527
click at [395, 165] on li "In Person" at bounding box center [413, 161] width 127 height 19
type input "********"
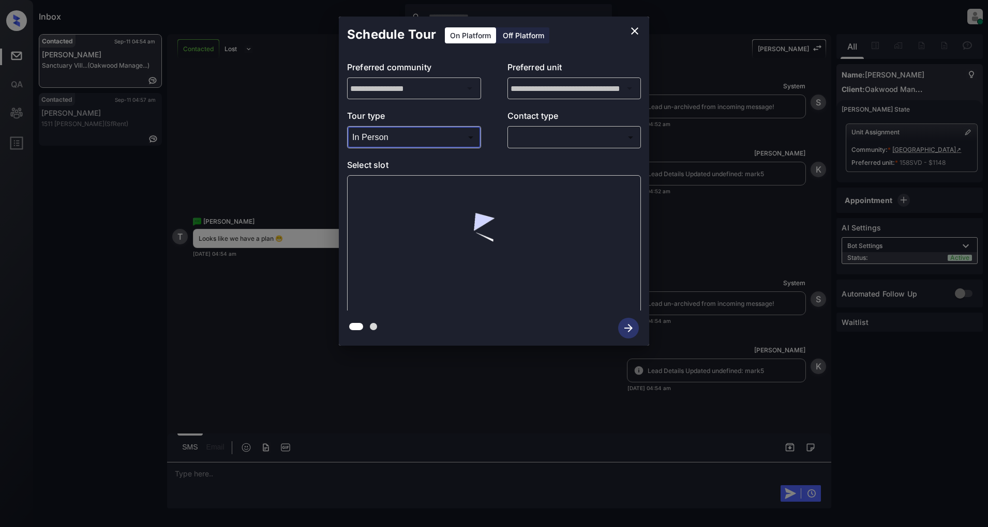
click at [596, 143] on body "Inbox Patrick Deasis Online Set yourself offline Set yourself on break Profile …" at bounding box center [494, 263] width 988 height 527
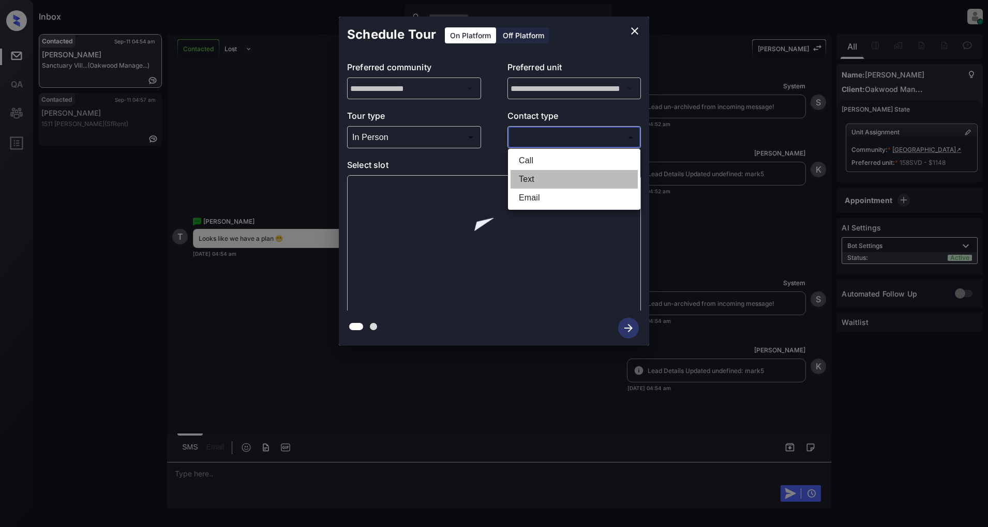
click at [556, 182] on li "Text" at bounding box center [573, 179] width 127 height 19
type input "****"
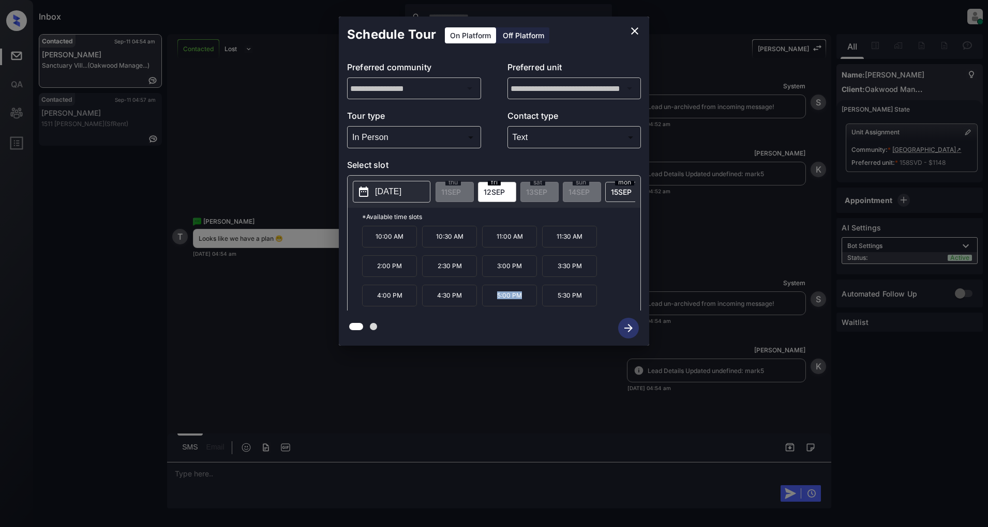
drag, startPoint x: 522, startPoint y: 301, endPoint x: 490, endPoint y: 301, distance: 32.1
click at [490, 301] on p "5:00 PM" at bounding box center [509, 296] width 55 height 22
copy p "5:00 PM"
click at [238, 335] on div "**********" at bounding box center [494, 181] width 988 height 363
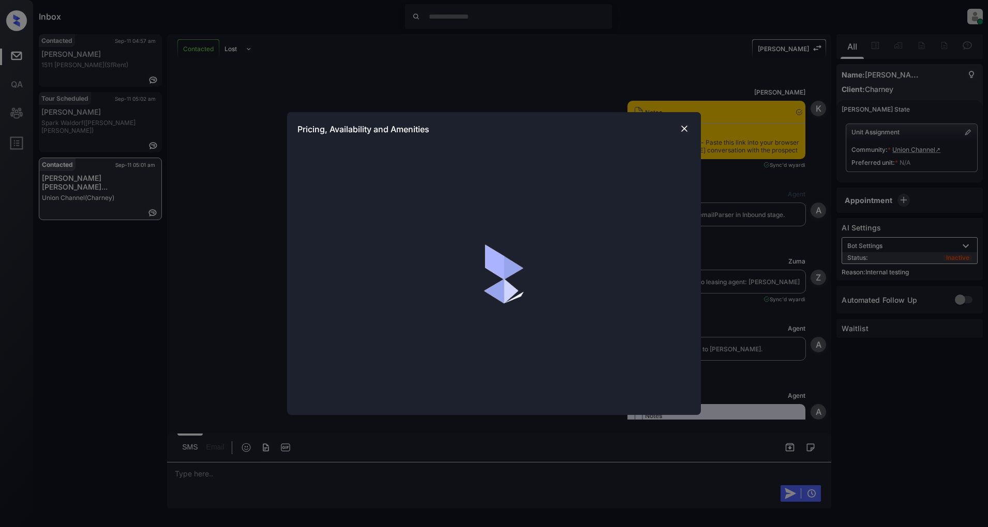
scroll to position [2137, 0]
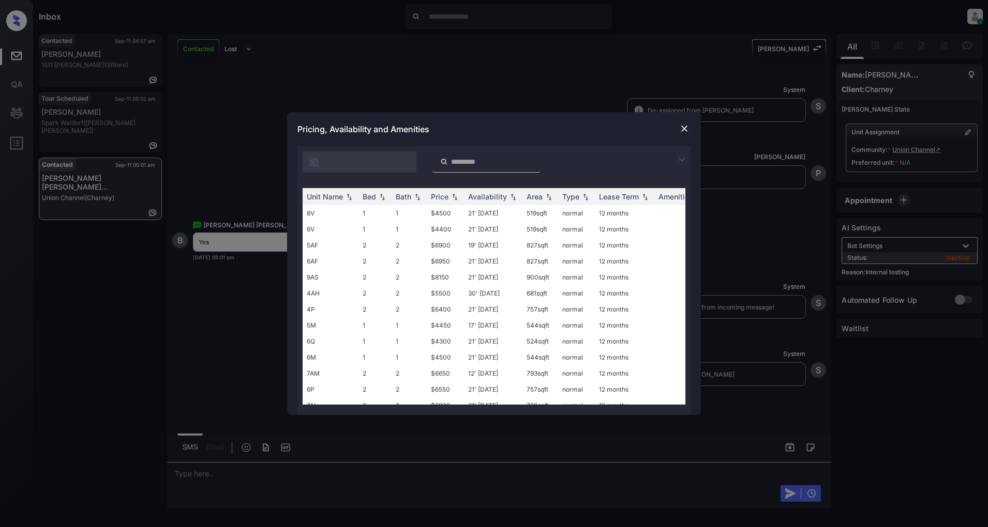
click at [680, 162] on img at bounding box center [681, 160] width 12 height 12
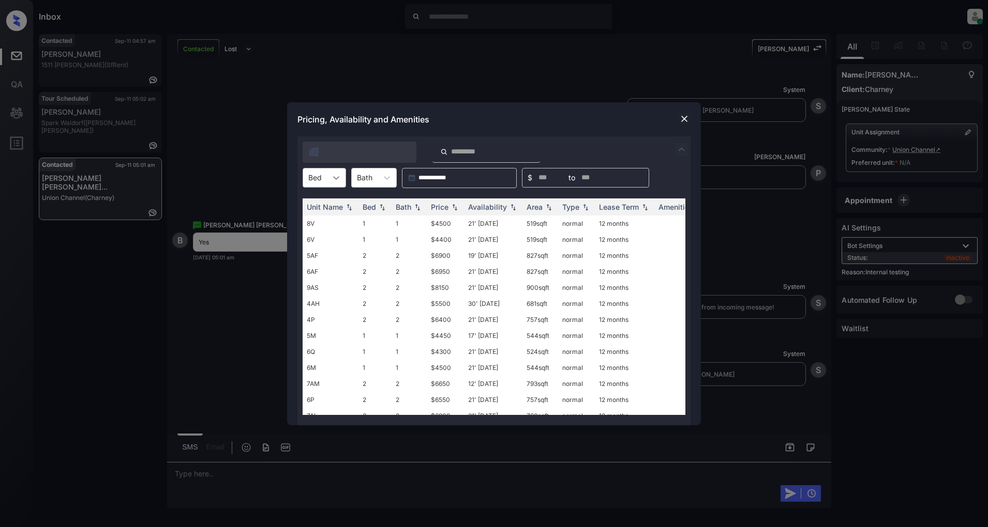
click at [331, 176] on icon at bounding box center [336, 178] width 10 height 10
click at [316, 216] on div "2" at bounding box center [324, 222] width 43 height 19
click at [458, 208] on img at bounding box center [454, 206] width 10 height 7
drag, startPoint x: 458, startPoint y: 208, endPoint x: 468, endPoint y: 224, distance: 18.1
click at [458, 208] on img at bounding box center [454, 206] width 10 height 7
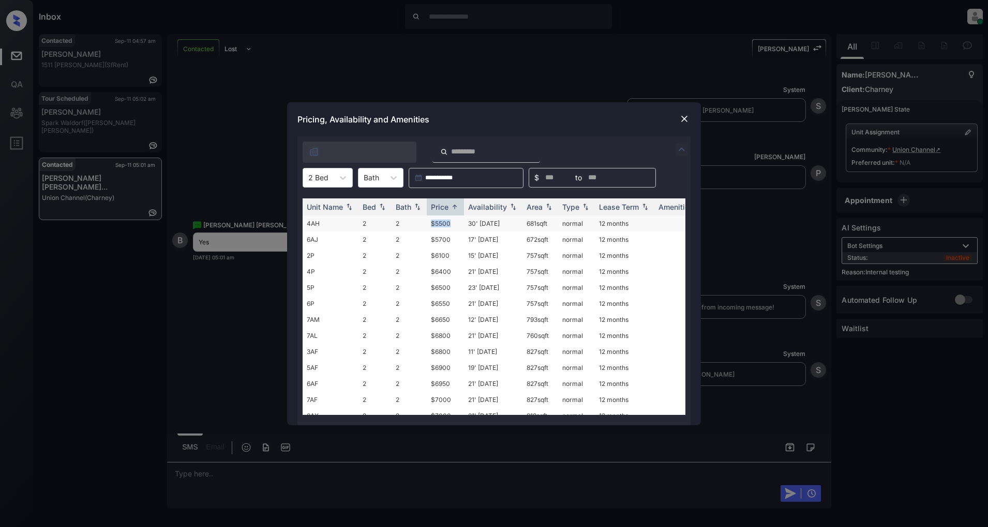
drag, startPoint x: 458, startPoint y: 227, endPoint x: 426, endPoint y: 223, distance: 32.3
click at [426, 223] on tr "4AH 2 2 $5500 30' [DATE] 681 sqft normal 12 months" at bounding box center [573, 224] width 540 height 16
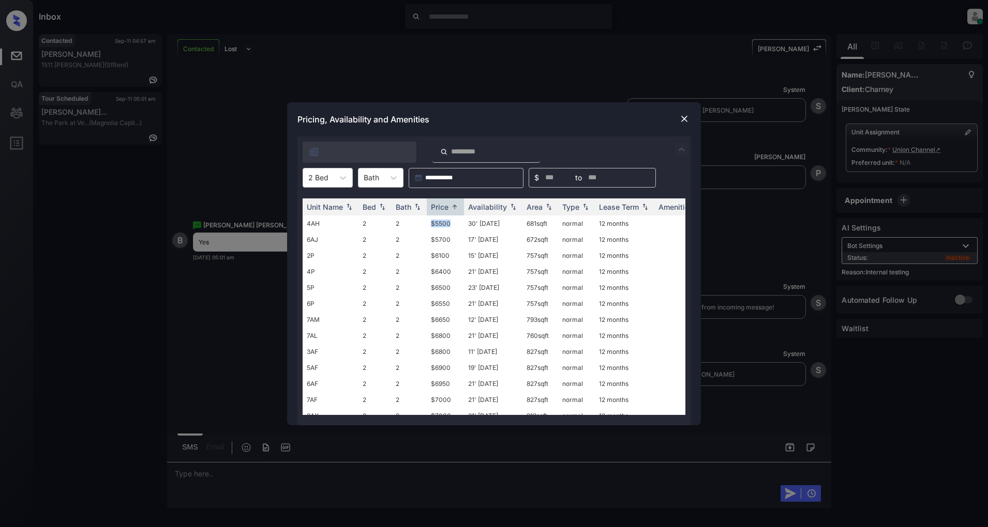
copy tr "$5500"
click at [686, 121] on img at bounding box center [684, 119] width 10 height 10
